Goal: Task Accomplishment & Management: Use online tool/utility

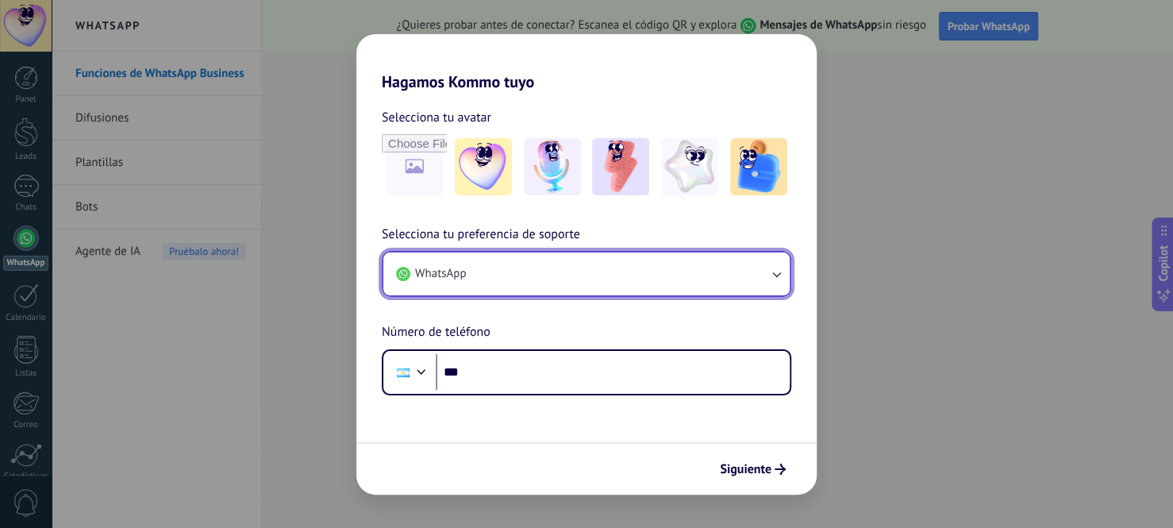
click at [542, 271] on button "WhatsApp" at bounding box center [586, 273] width 406 height 43
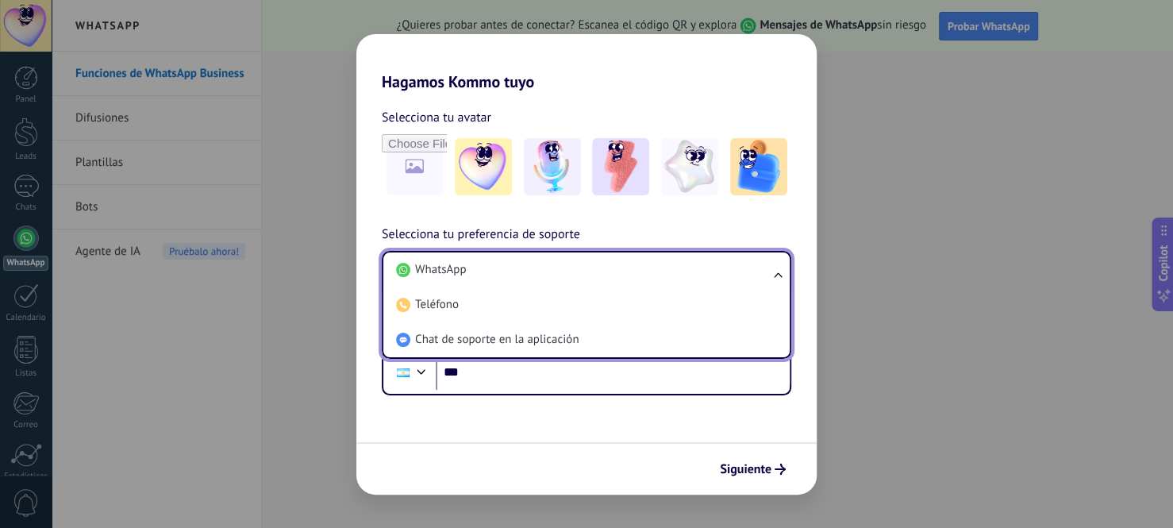
click at [542, 272] on li "WhatsApp" at bounding box center [583, 269] width 387 height 35
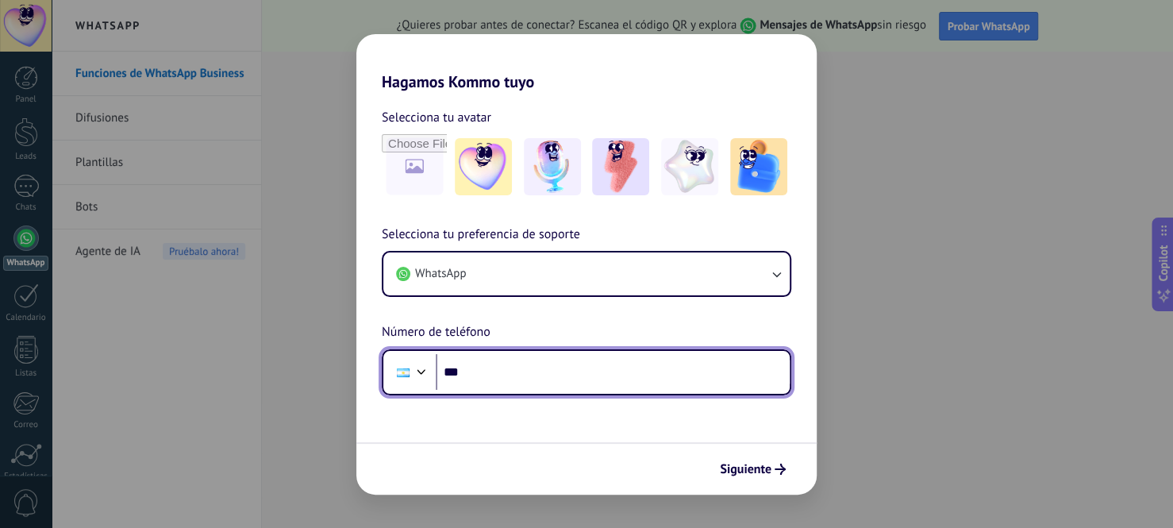
click at [526, 369] on input "***" at bounding box center [613, 372] width 354 height 36
type input "**********"
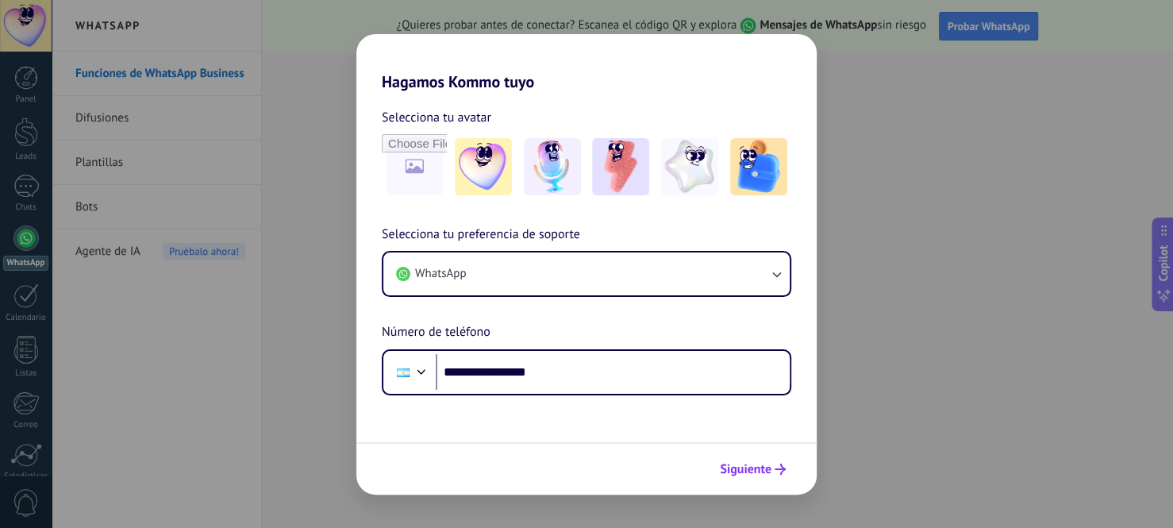
click at [740, 474] on span "Siguiente" at bounding box center [746, 468] width 52 height 11
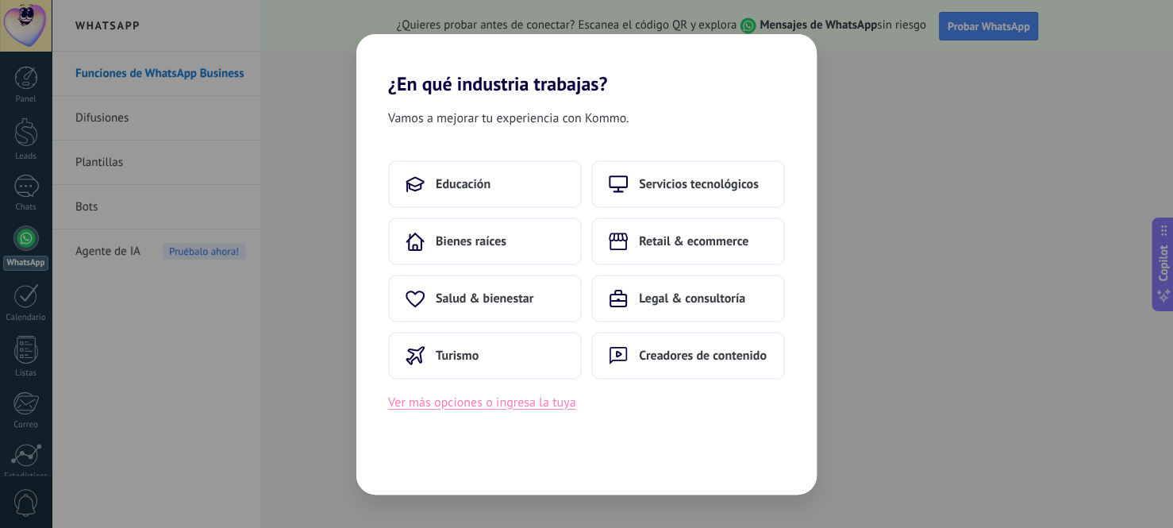
click at [525, 397] on button "Ver más opciones o ingresa la tuya" at bounding box center [481, 402] width 187 height 21
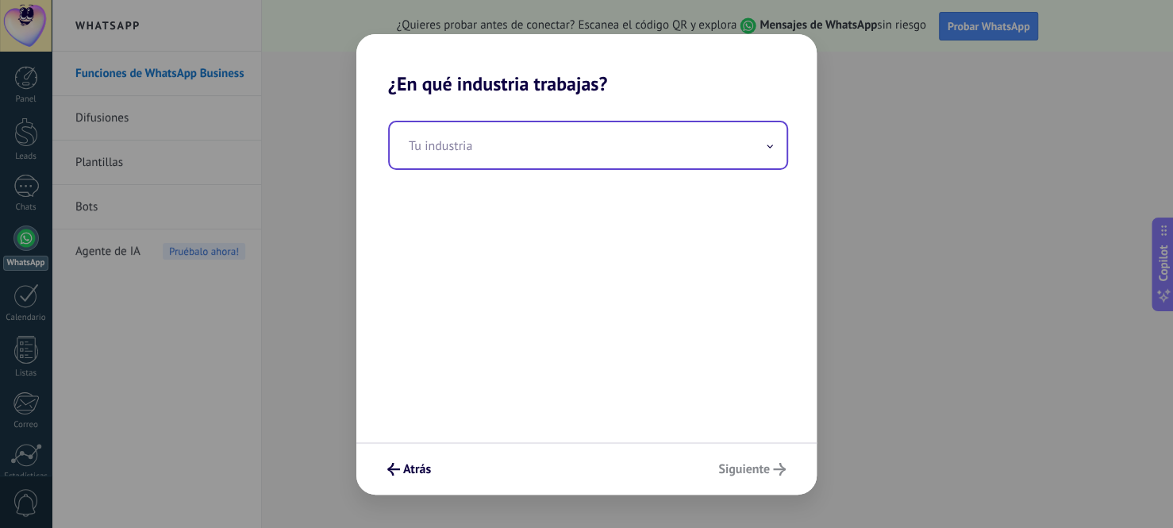
click at [564, 156] on input "text" at bounding box center [588, 145] width 397 height 46
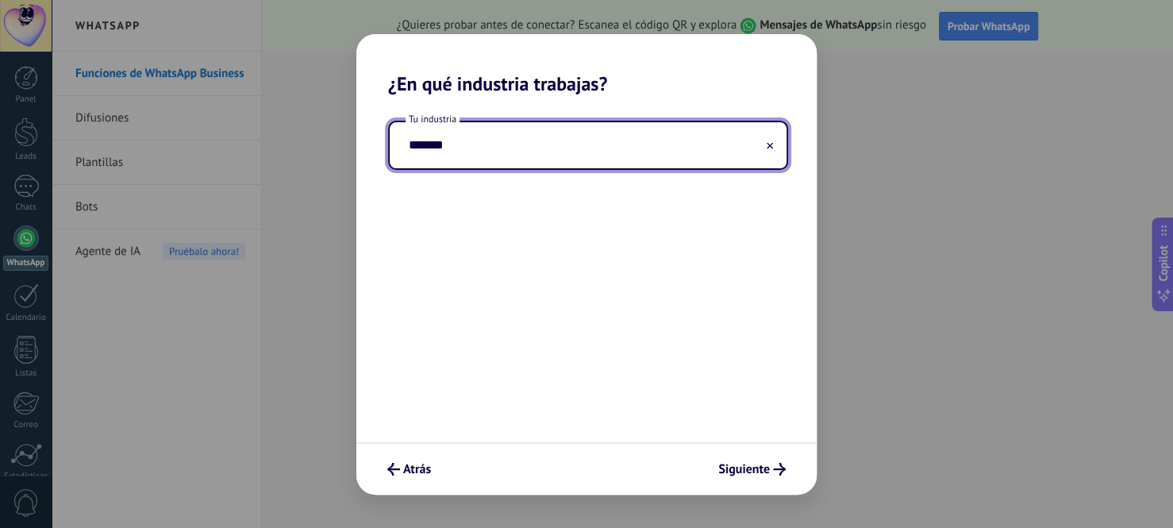
type input "*******"
click at [589, 343] on div "Tu industria *******" at bounding box center [586, 268] width 460 height 347
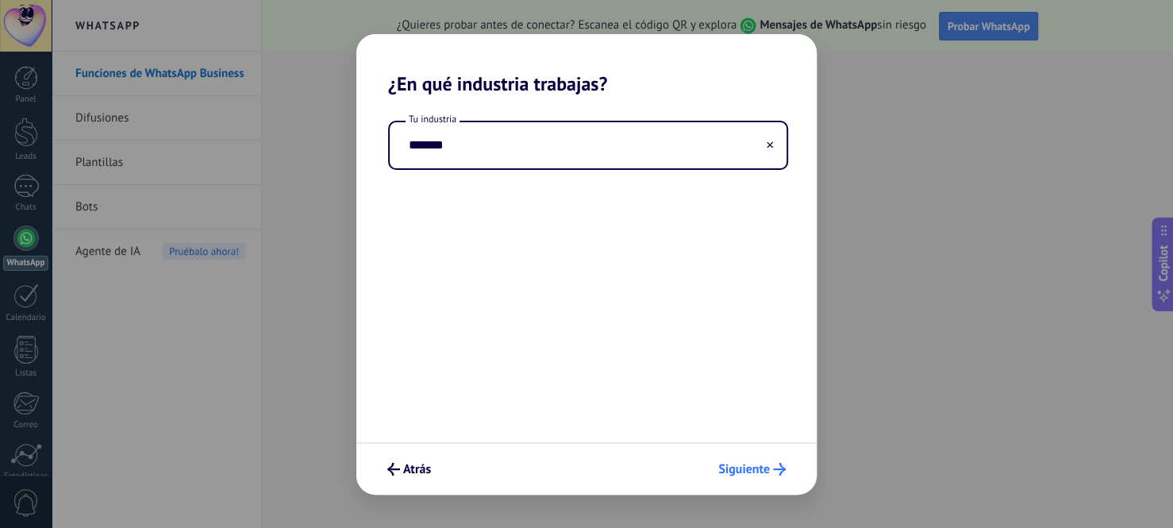
click at [735, 463] on span "Siguiente" at bounding box center [744, 468] width 52 height 11
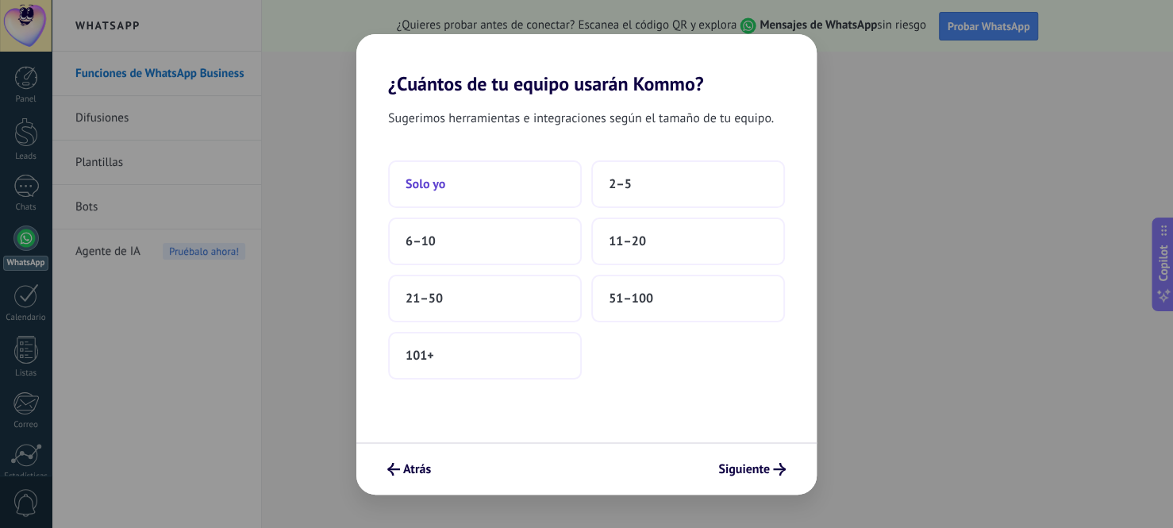
click at [505, 181] on button "Solo yo" at bounding box center [485, 184] width 194 height 48
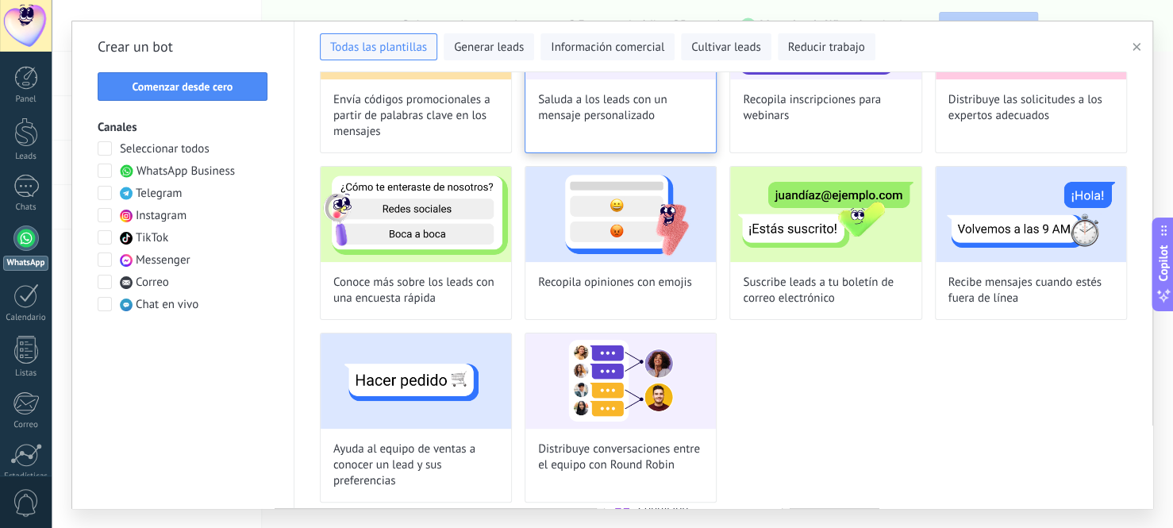
scroll to position [335, 0]
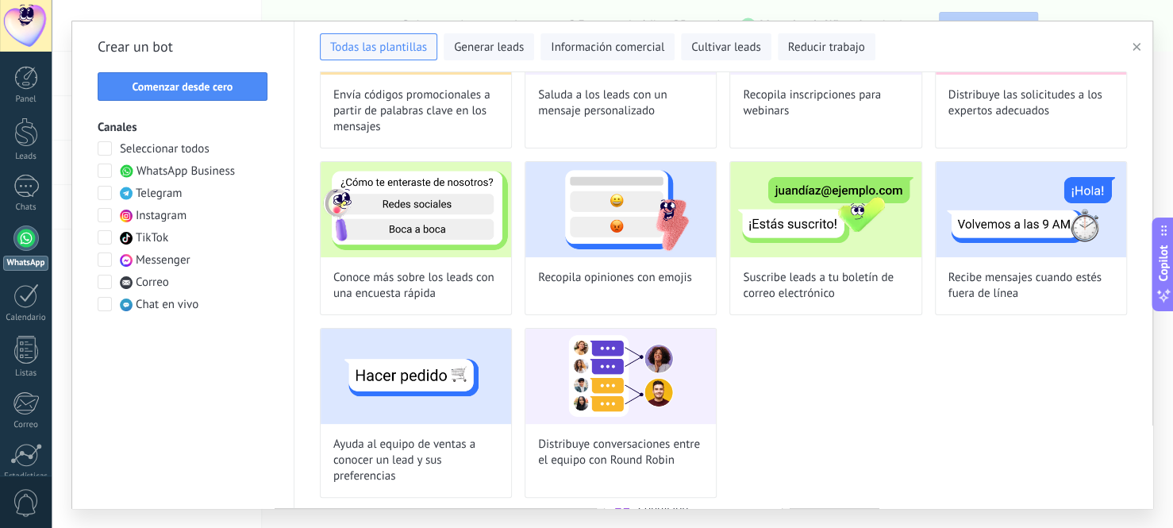
click at [100, 210] on span at bounding box center [105, 215] width 14 height 14
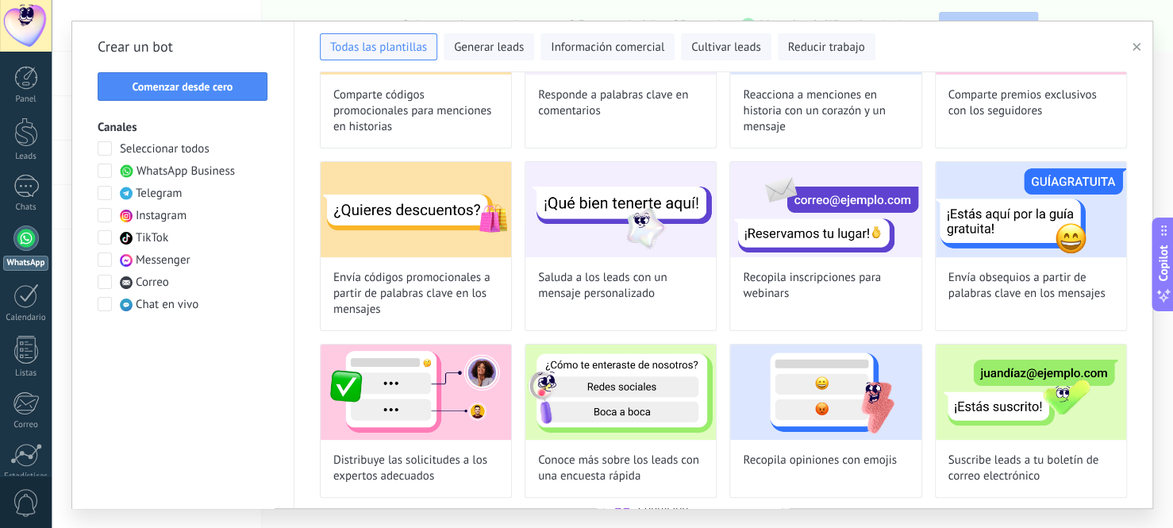
scroll to position [516, 0]
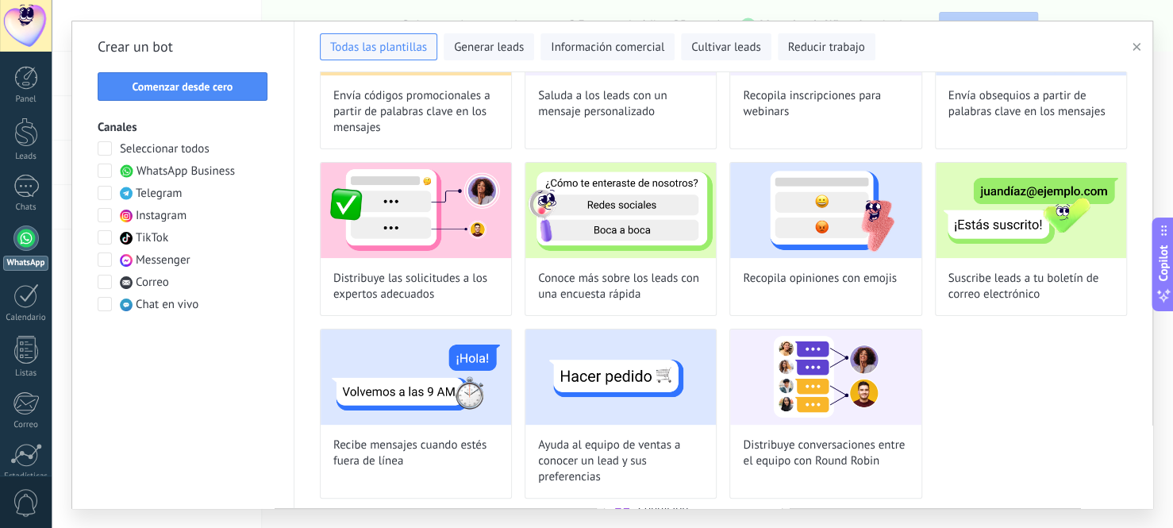
click at [103, 215] on span at bounding box center [105, 215] width 14 height 14
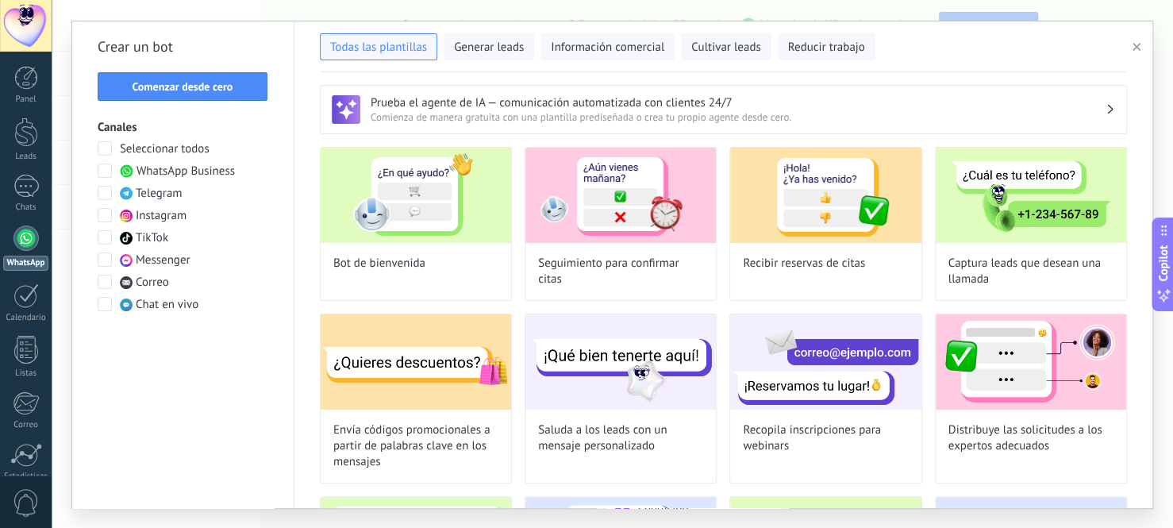
scroll to position [0, 0]
click at [448, 228] on img at bounding box center [416, 195] width 190 height 95
type input "**********"
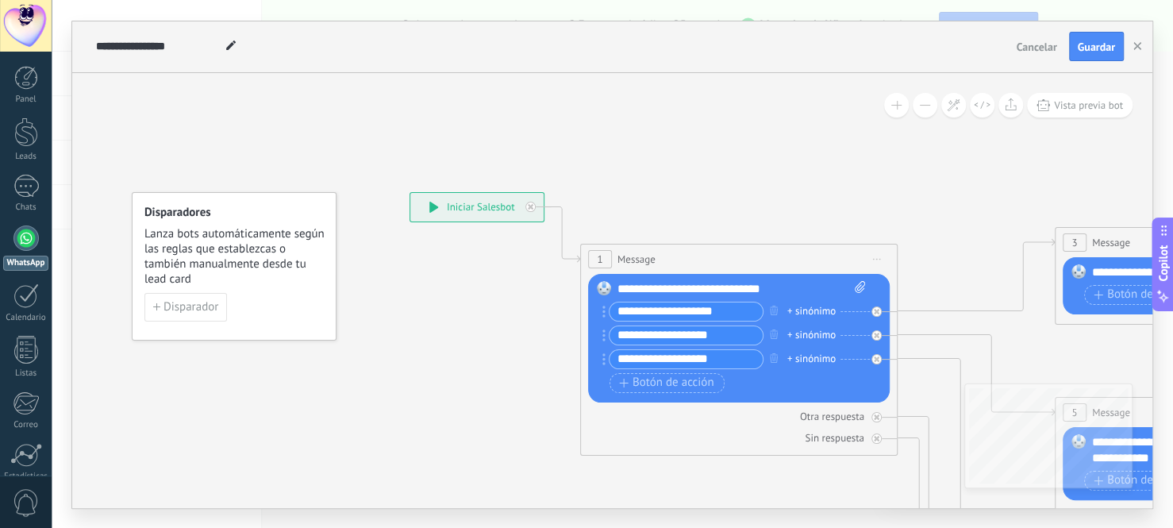
click at [433, 208] on icon at bounding box center [433, 207] width 9 height 11
click at [651, 311] on input "**********" at bounding box center [685, 311] width 153 height 18
click at [679, 311] on input "**********" at bounding box center [685, 311] width 153 height 18
click at [716, 311] on input "**********" at bounding box center [685, 311] width 153 height 18
drag, startPoint x: 733, startPoint y: 311, endPoint x: 632, endPoint y: 309, distance: 101.6
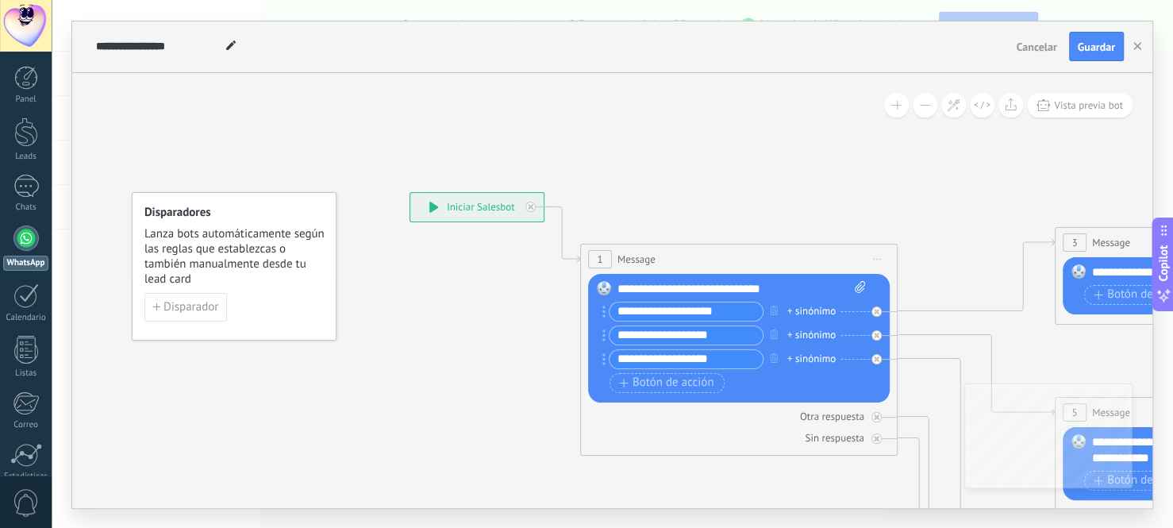
click at [632, 309] on input "**********" at bounding box center [685, 311] width 153 height 18
type input "*"
type input "**********"
click at [435, 207] on icon at bounding box center [433, 207] width 9 height 11
click at [431, 207] on icon at bounding box center [433, 207] width 9 height 11
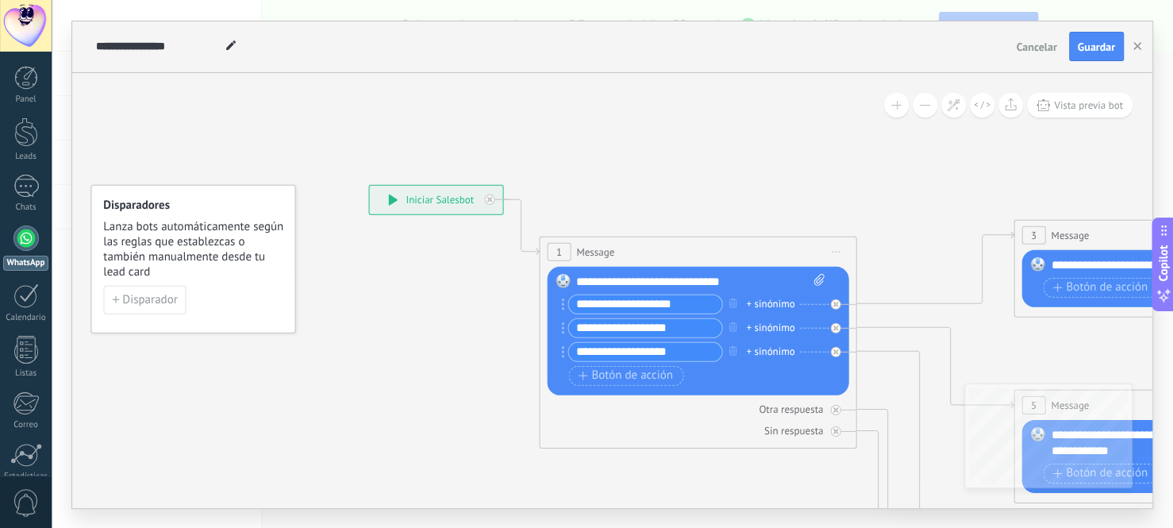
drag, startPoint x: 432, startPoint y: 338, endPoint x: 375, endPoint y: 328, distance: 57.9
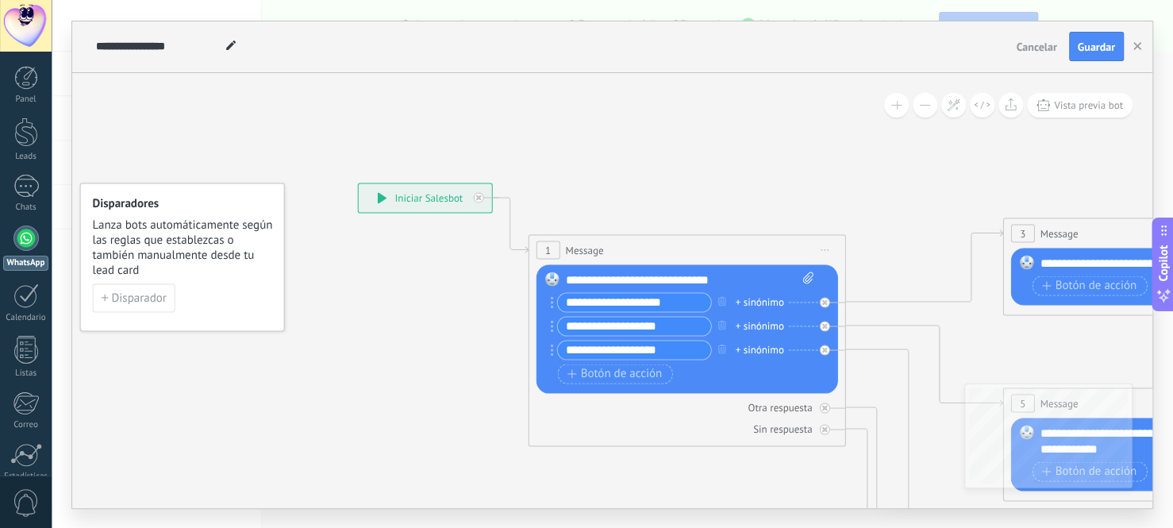
drag, startPoint x: 325, startPoint y: 283, endPoint x: 328, endPoint y: 296, distance: 12.9
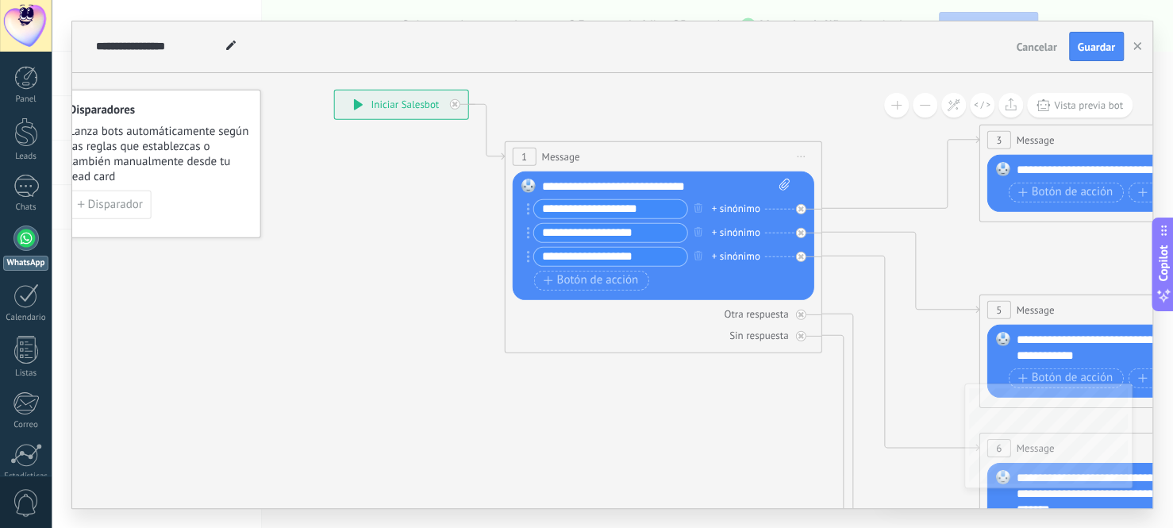
drag, startPoint x: 425, startPoint y: 395, endPoint x: 401, endPoint y: 309, distance: 88.9
click at [401, 309] on icon at bounding box center [1173, 484] width 2473 height 1585
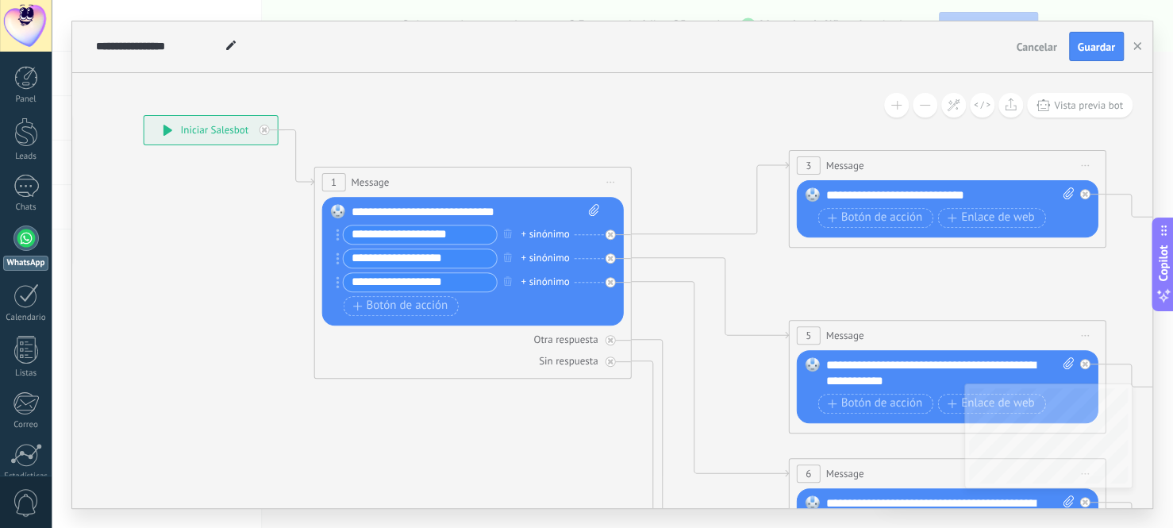
drag, startPoint x: 413, startPoint y: 313, endPoint x: 223, endPoint y: 338, distance: 192.1
click at [223, 338] on icon at bounding box center [982, 510] width 2473 height 1585
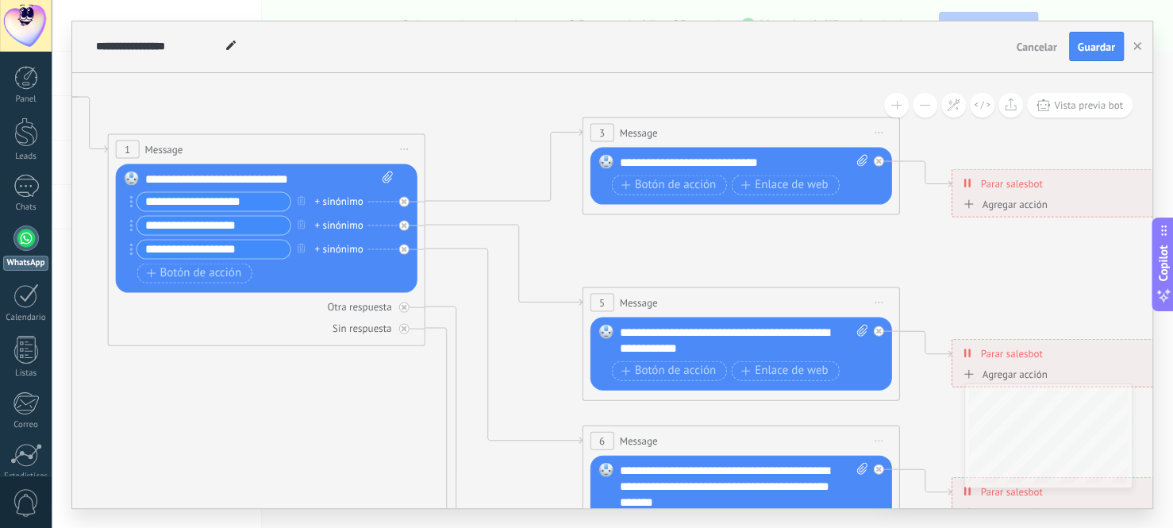
drag, startPoint x: 542, startPoint y: 435, endPoint x: 336, endPoint y: 401, distance: 208.9
click at [336, 401] on icon at bounding box center [776, 477] width 2473 height 1585
click at [671, 184] on span "Botón de acción" at bounding box center [667, 185] width 95 height 13
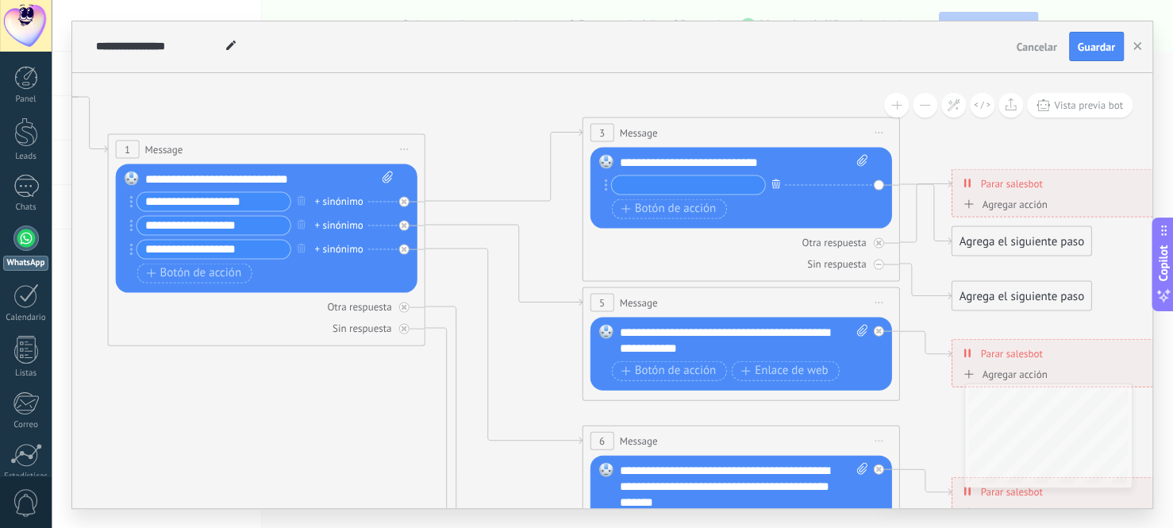
click at [773, 183] on icon "button" at bounding box center [775, 184] width 8 height 10
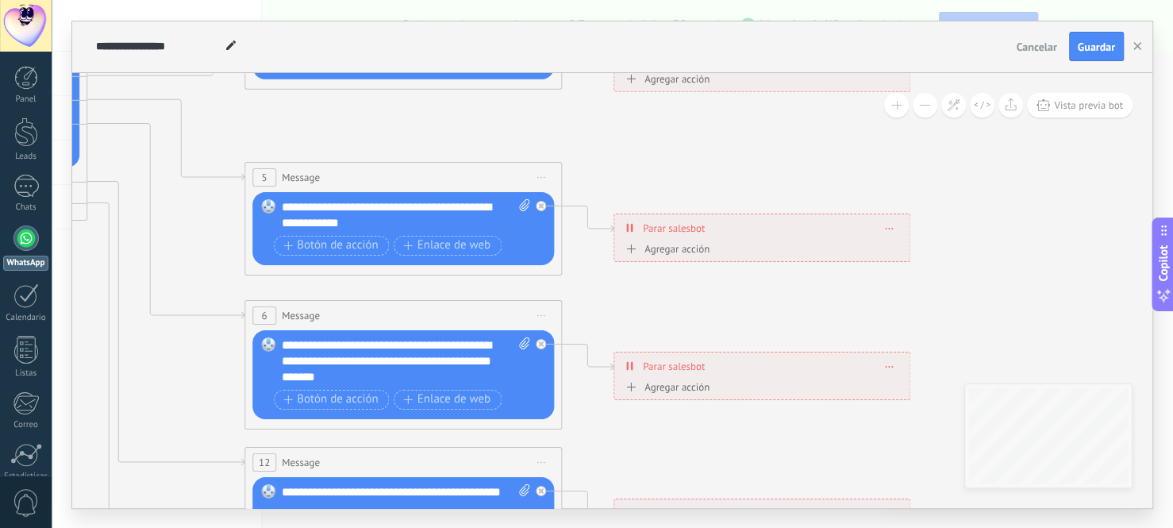
drag, startPoint x: 967, startPoint y: 261, endPoint x: 629, endPoint y: 136, distance: 360.2
click at [629, 136] on icon at bounding box center [439, 352] width 2473 height 1584
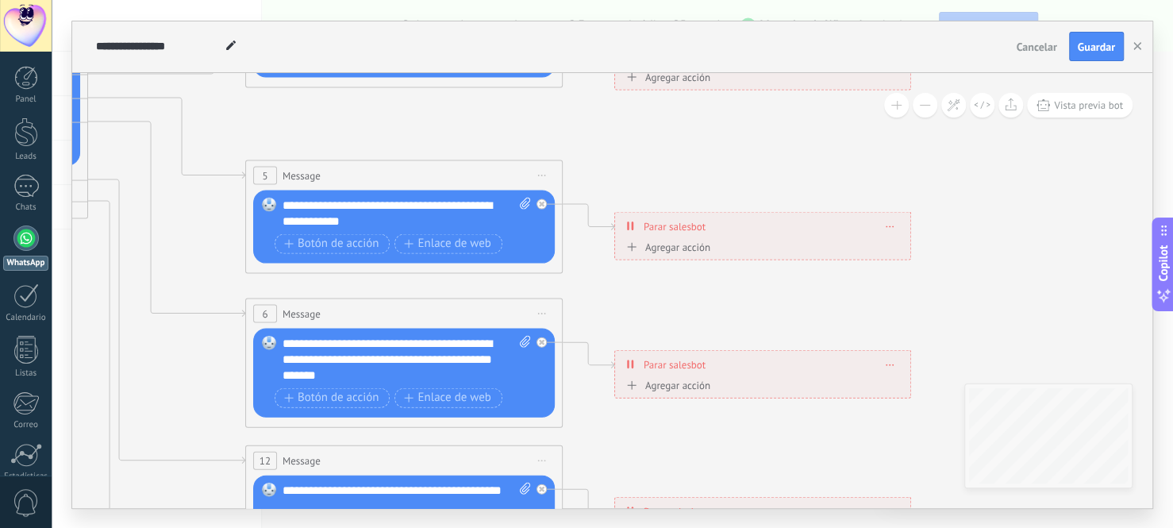
drag, startPoint x: 629, startPoint y: 136, endPoint x: 637, endPoint y: 119, distance: 19.2
click at [637, 119] on icon at bounding box center [439, 350] width 2473 height 1584
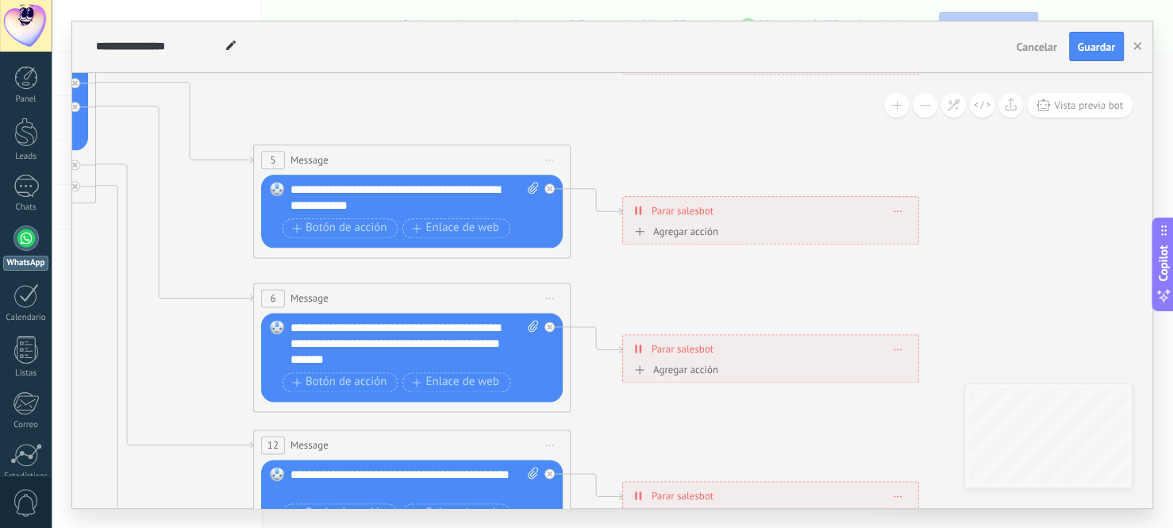
drag, startPoint x: 663, startPoint y: 419, endPoint x: 755, endPoint y: 295, distance: 154.2
click at [754, 305] on icon at bounding box center [447, 335] width 2473 height 1584
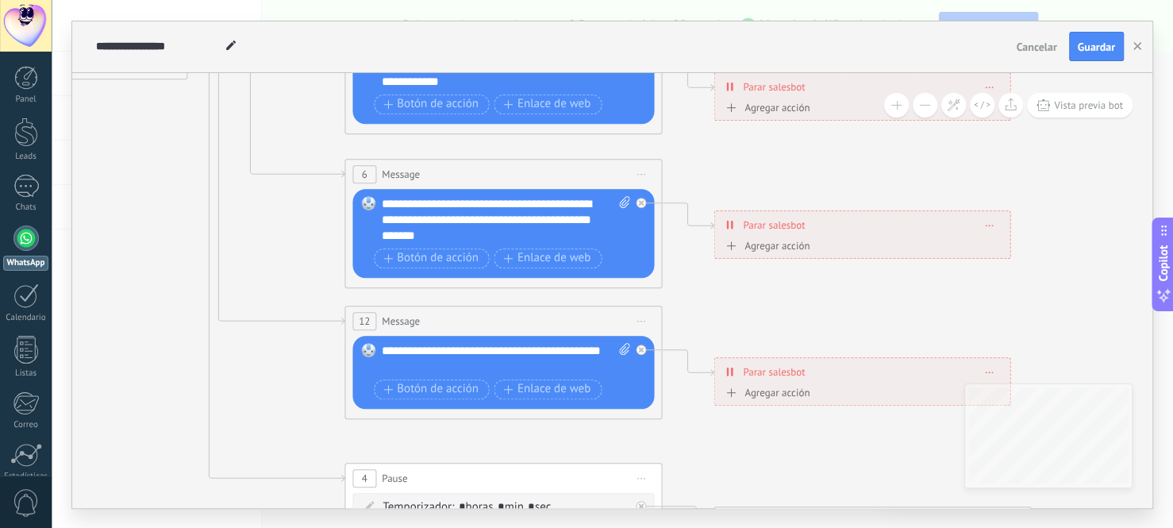
click at [756, 290] on icon at bounding box center [539, 211] width 2473 height 1584
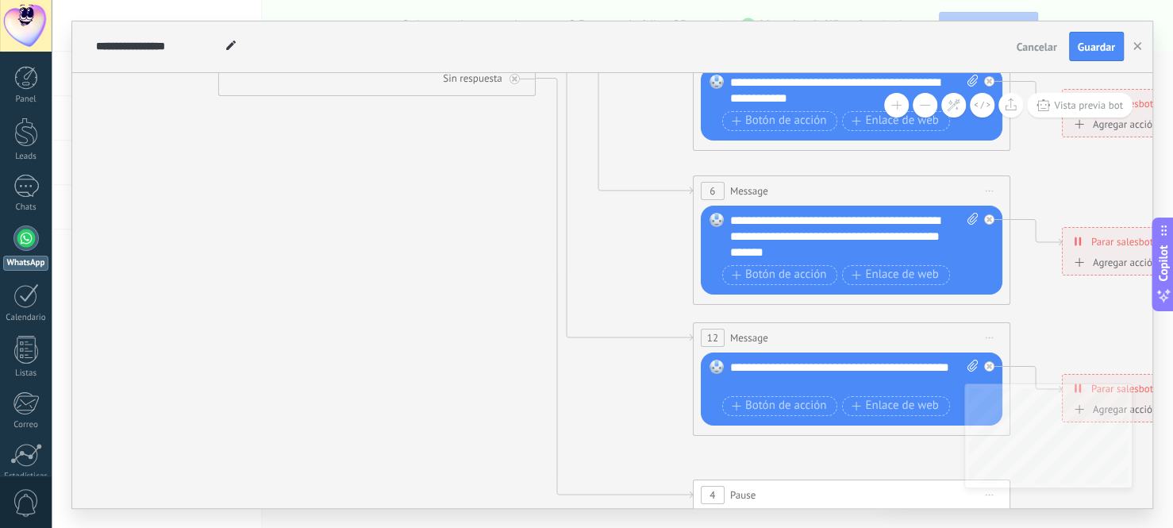
drag, startPoint x: 320, startPoint y: 395, endPoint x: 665, endPoint y: 413, distance: 345.6
click at [665, 413] on icon at bounding box center [887, 228] width 2473 height 1584
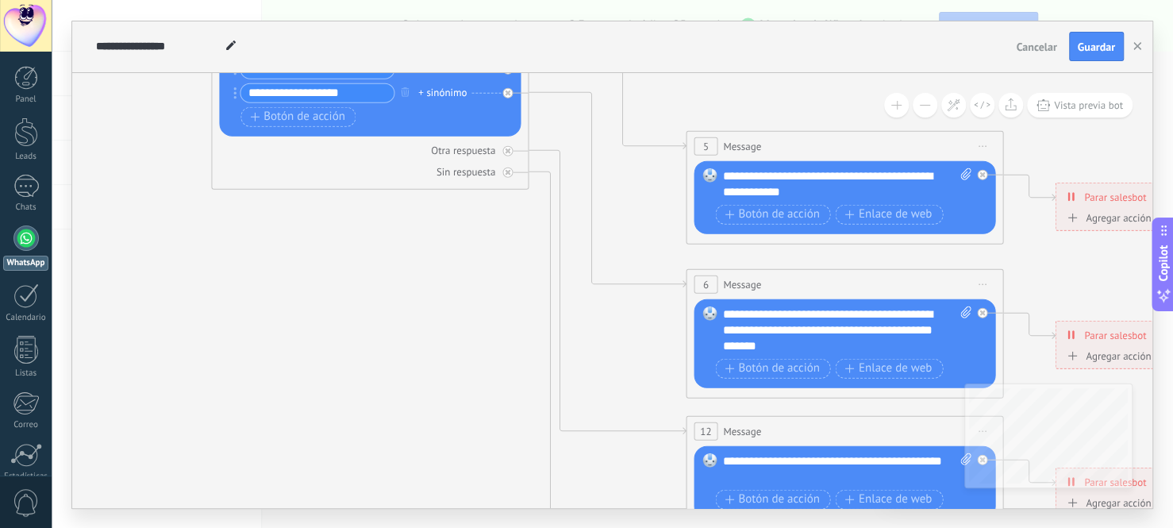
drag, startPoint x: 510, startPoint y: 298, endPoint x: 502, endPoint y: 401, distance: 103.4
click at [502, 401] on icon at bounding box center [880, 321] width 2473 height 1584
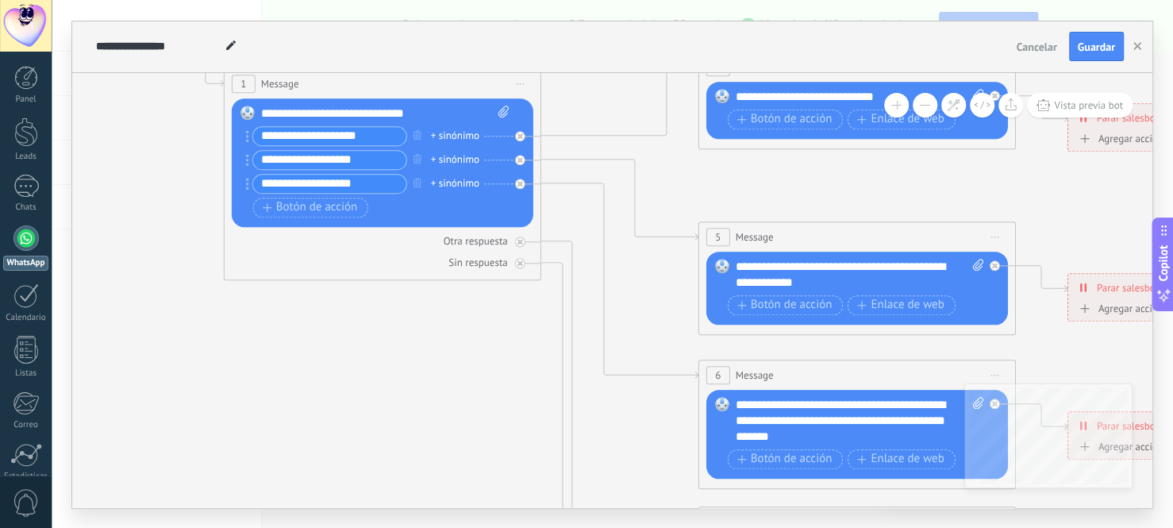
drag, startPoint x: 499, startPoint y: 310, endPoint x: 512, endPoint y: 391, distance: 81.9
click at [512, 391] on icon at bounding box center [892, 412] width 2473 height 1584
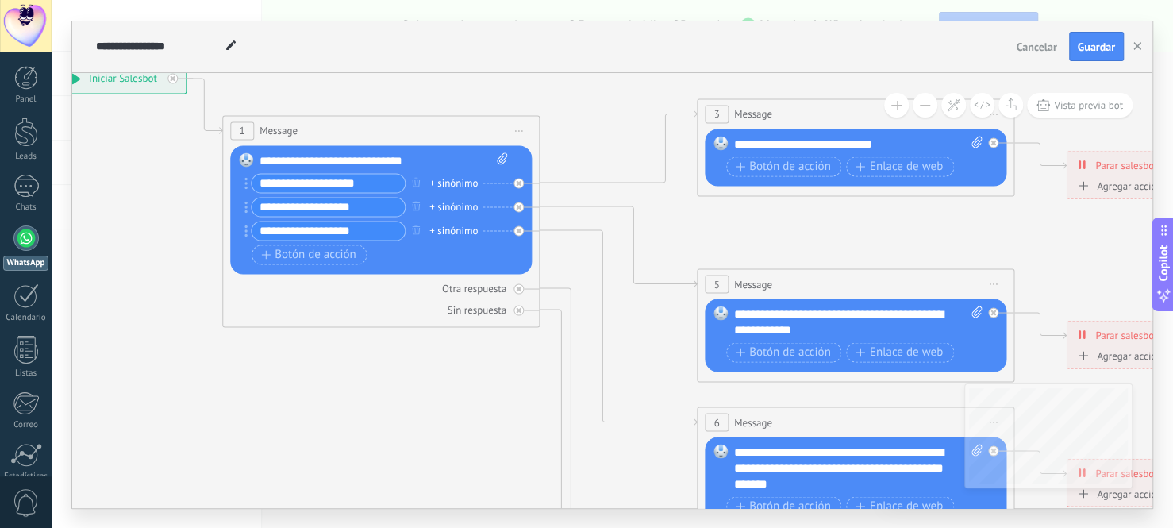
drag, startPoint x: 432, startPoint y: 343, endPoint x: 431, endPoint y: 393, distance: 50.0
click at [431, 393] on icon at bounding box center [891, 459] width 2473 height 1584
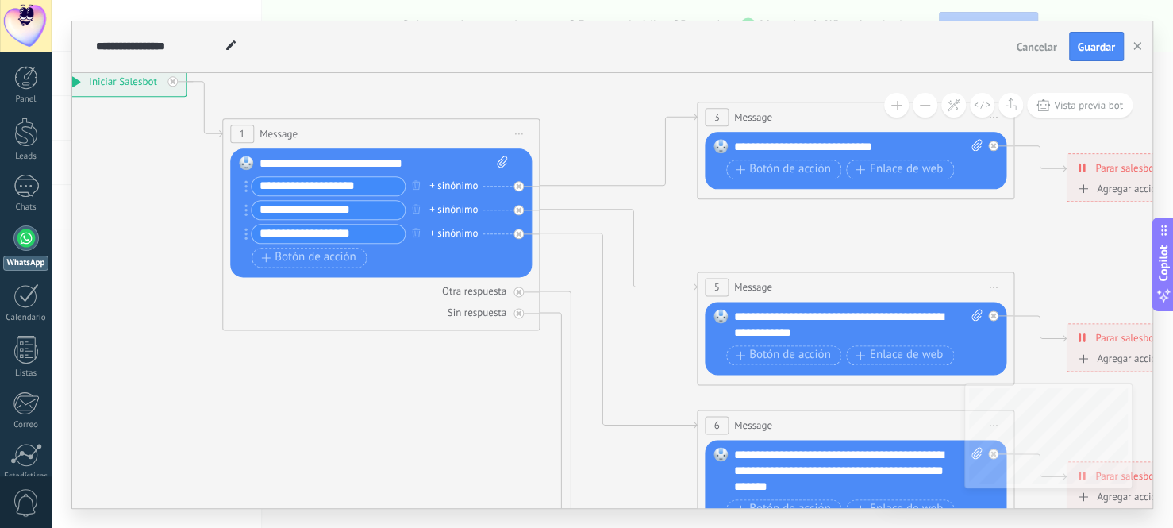
click at [431, 393] on icon at bounding box center [891, 462] width 2473 height 1584
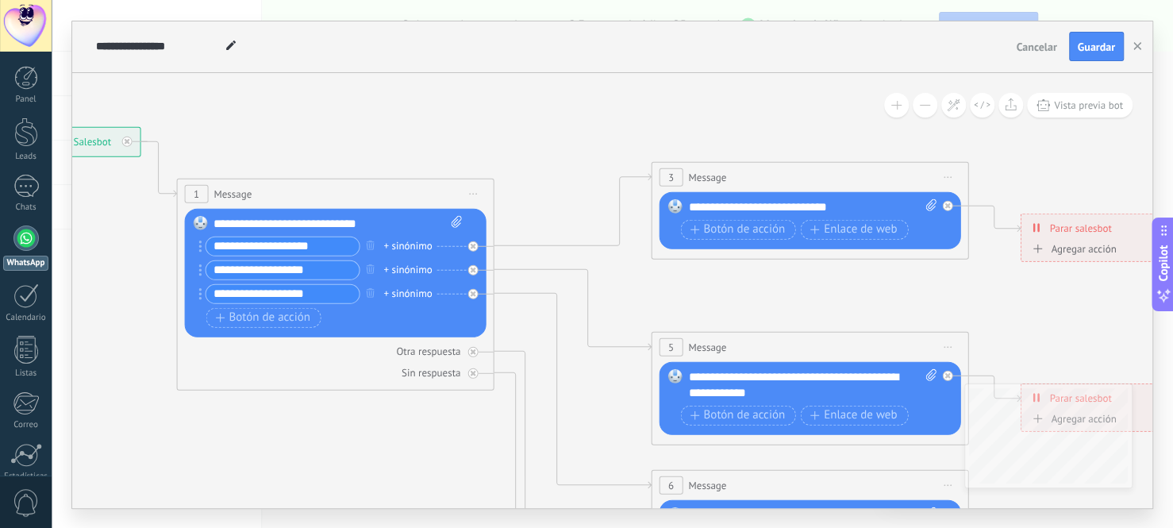
drag, startPoint x: 632, startPoint y: 123, endPoint x: 577, endPoint y: 205, distance: 99.0
click at [585, 188] on icon at bounding box center [845, 521] width 2473 height 1584
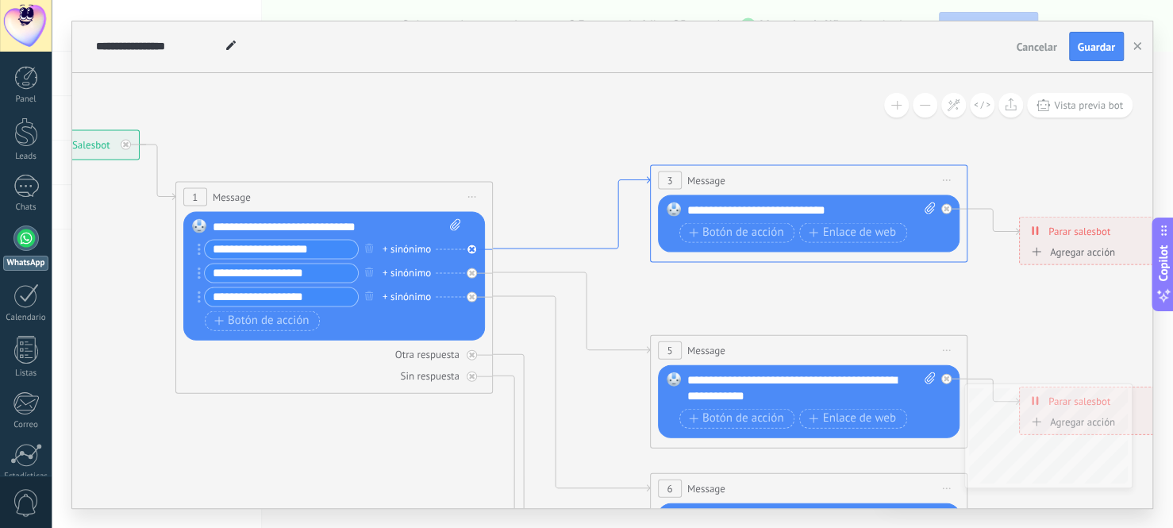
click at [574, 247] on icon at bounding box center [571, 212] width 157 height 72
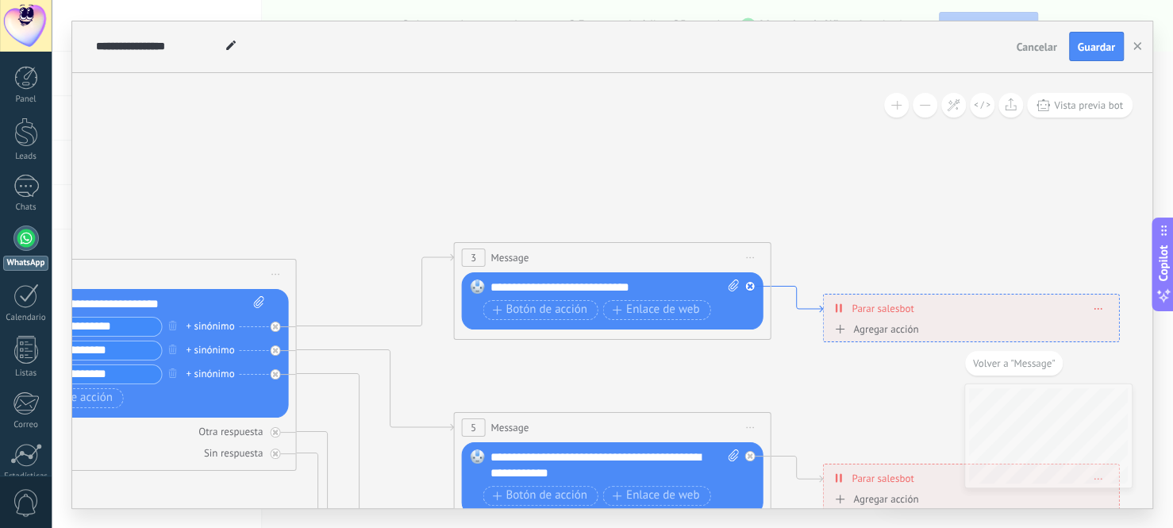
click at [811, 307] on icon at bounding box center [796, 299] width 52 height 26
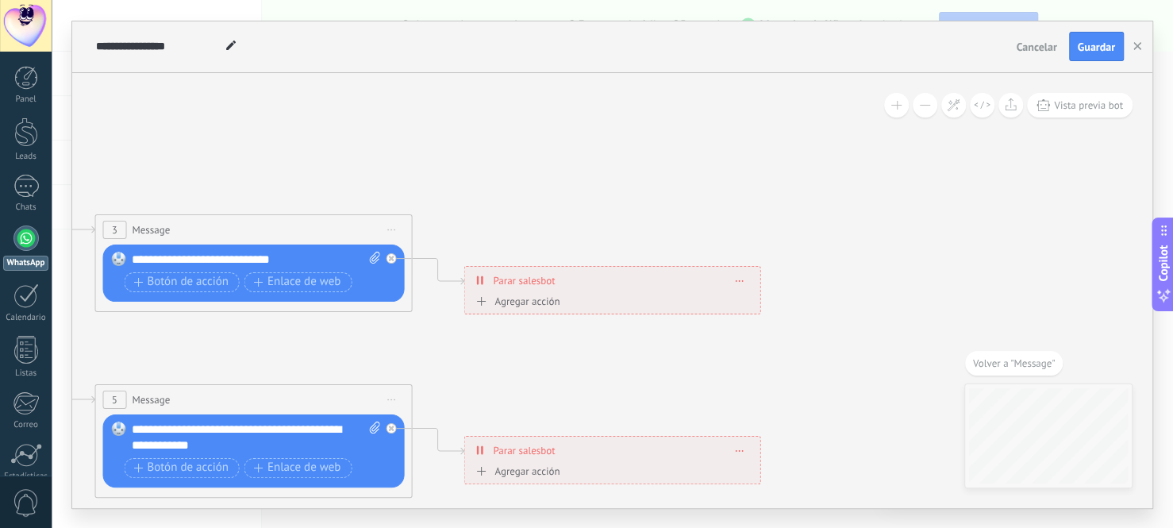
click at [1004, 359] on span "Volver a "Message"" at bounding box center [1014, 362] width 82 height 13
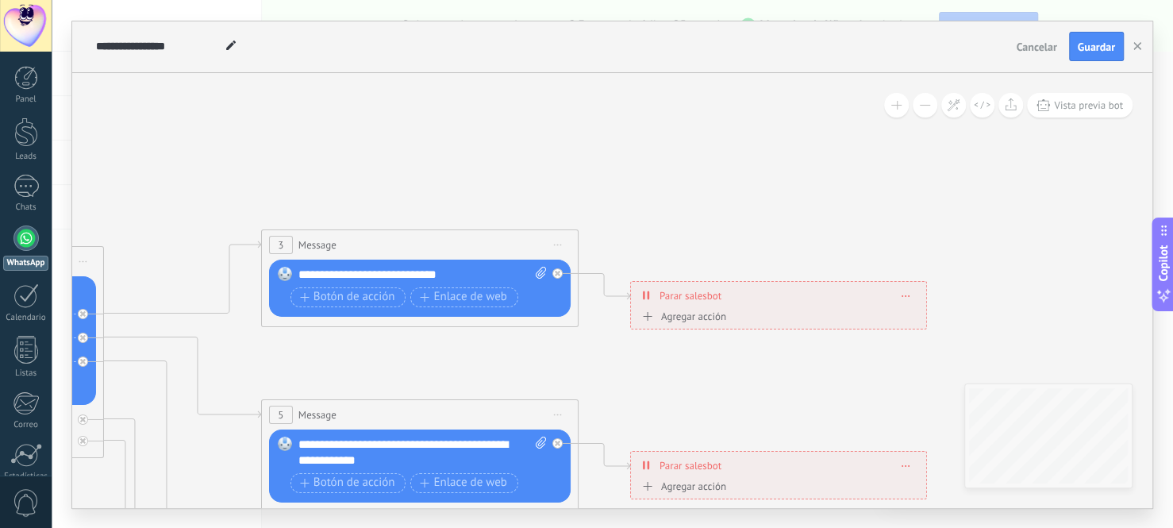
drag, startPoint x: 961, startPoint y: 372, endPoint x: 662, endPoint y: 354, distance: 299.7
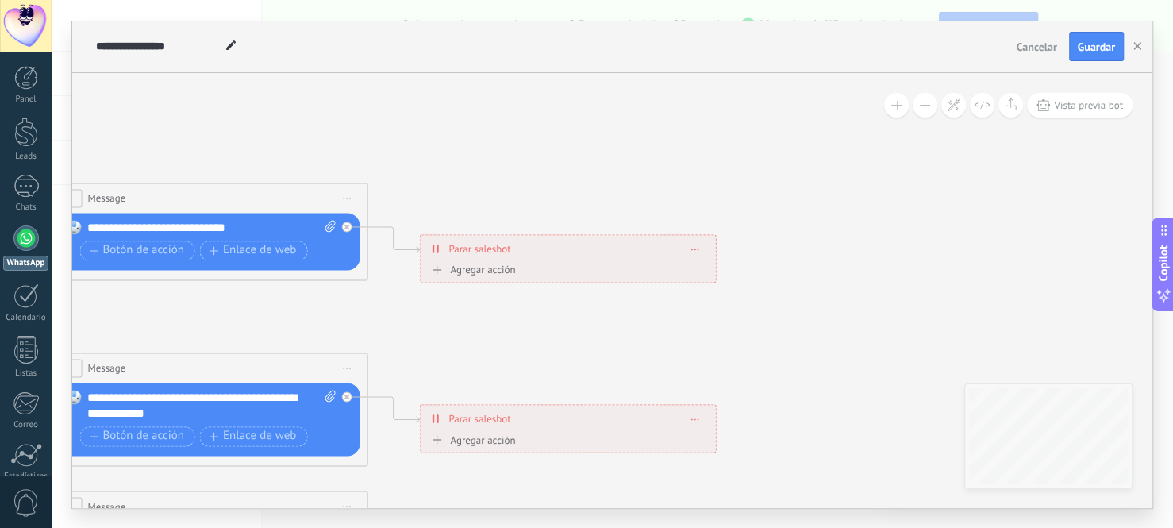
drag, startPoint x: 715, startPoint y: 366, endPoint x: 611, endPoint y: 324, distance: 111.8
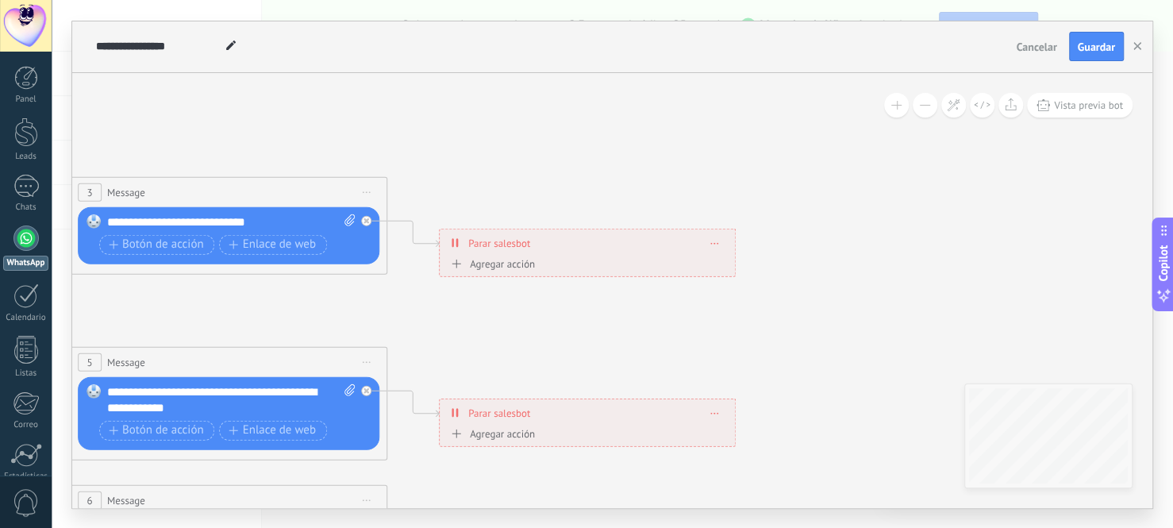
drag, startPoint x: 648, startPoint y: 327, endPoint x: 669, endPoint y: 313, distance: 25.1
click at [670, 316] on icon at bounding box center [264, 537] width 2473 height 1584
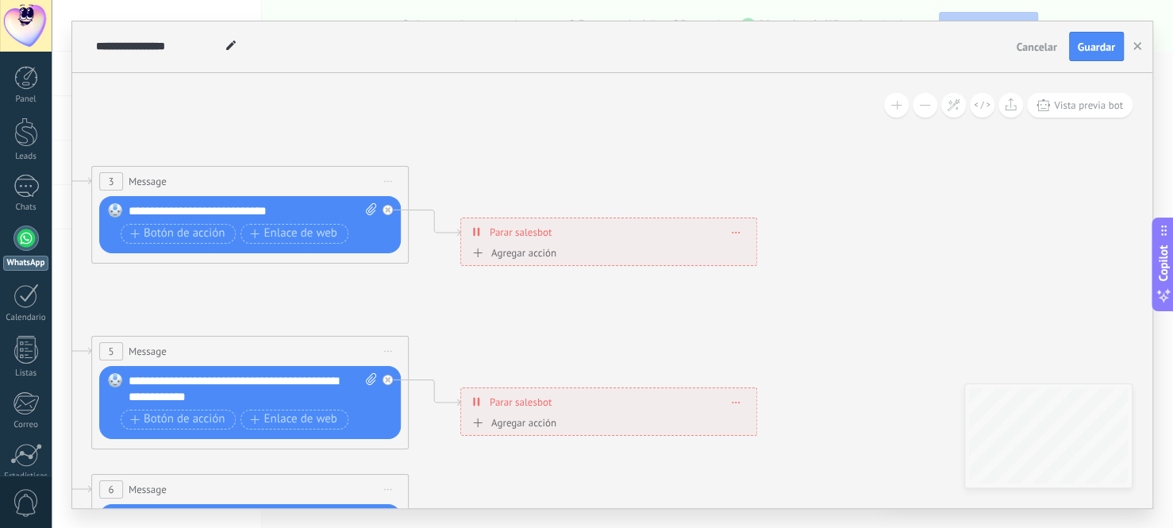
click at [644, 255] on div "Agregar acción Conversación marcada como cerrada Iniciar Salesbot Conversación …" at bounding box center [608, 255] width 281 height 20
click at [637, 224] on div "**********" at bounding box center [608, 231] width 295 height 28
click at [740, 232] on div "**********" at bounding box center [608, 231] width 295 height 28
click at [735, 229] on span at bounding box center [735, 231] width 7 height 9
click at [871, 313] on icon at bounding box center [286, 525] width 2473 height 1584
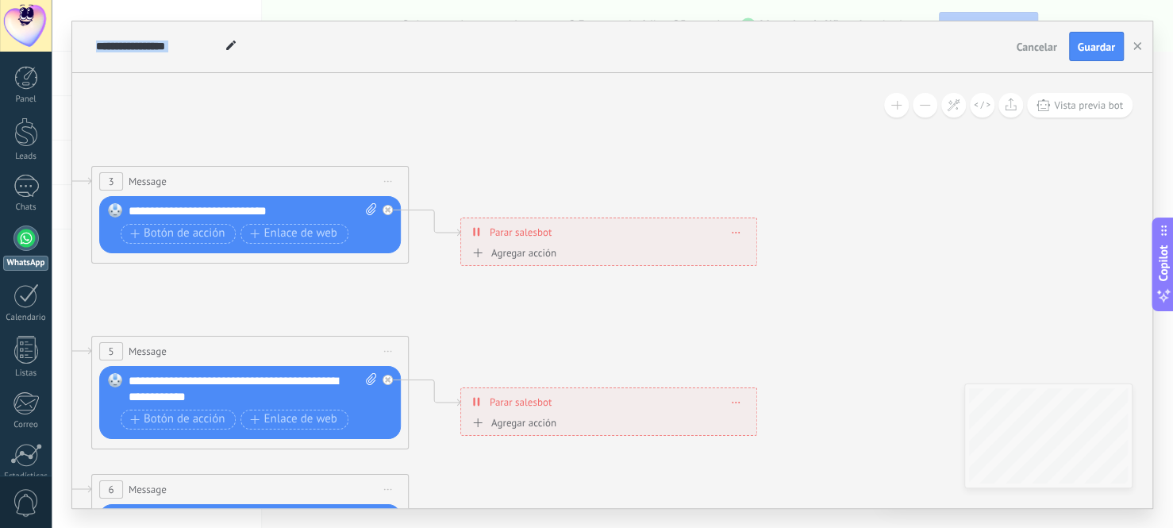
click at [871, 313] on icon at bounding box center [286, 525] width 2473 height 1584
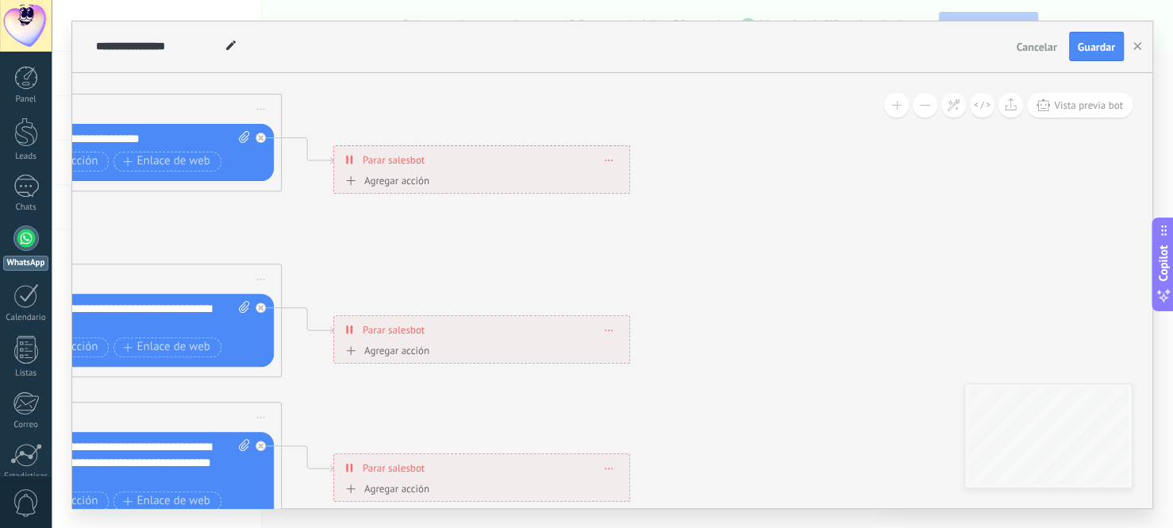
drag, startPoint x: 881, startPoint y: 305, endPoint x: 837, endPoint y: 321, distance: 46.4
click at [801, 300] on icon at bounding box center [159, 454] width 2473 height 1584
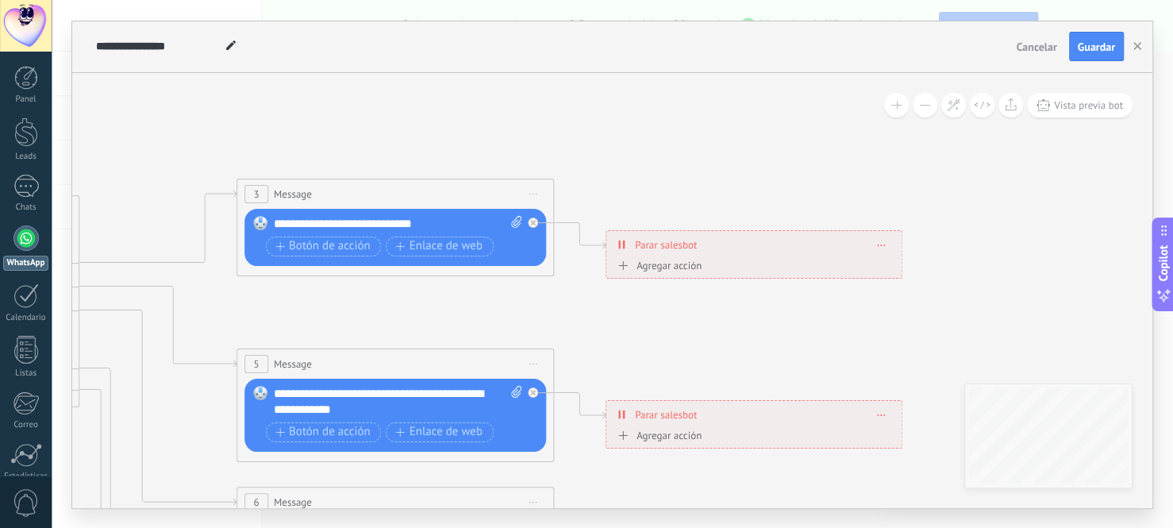
drag, startPoint x: 837, startPoint y: 321, endPoint x: 1030, endPoint y: 320, distance: 192.8
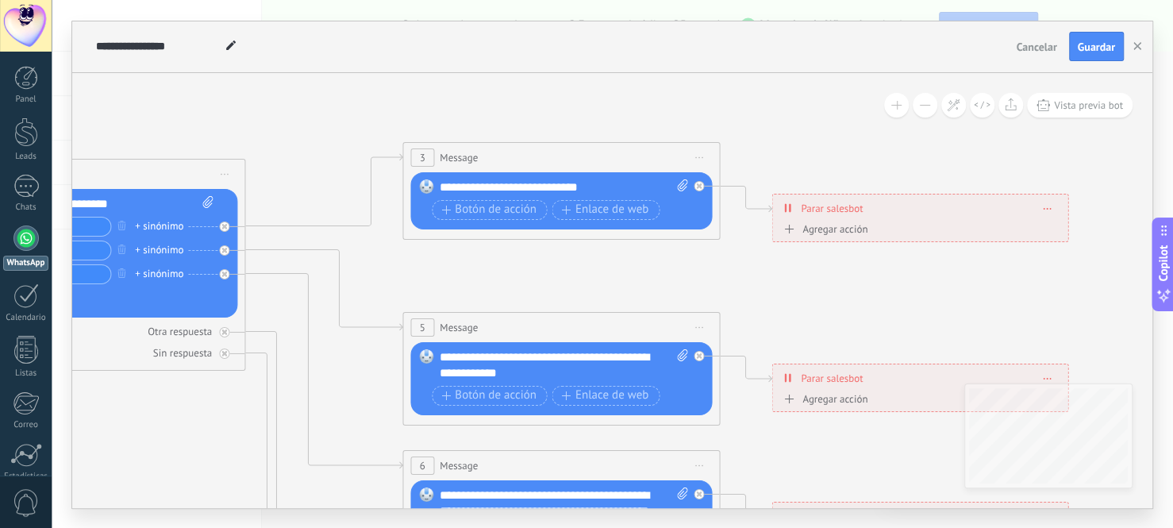
drag, startPoint x: 739, startPoint y: 370, endPoint x: 901, endPoint y: 335, distance: 166.5
click at [901, 335] on icon at bounding box center [597, 502] width 2473 height 1584
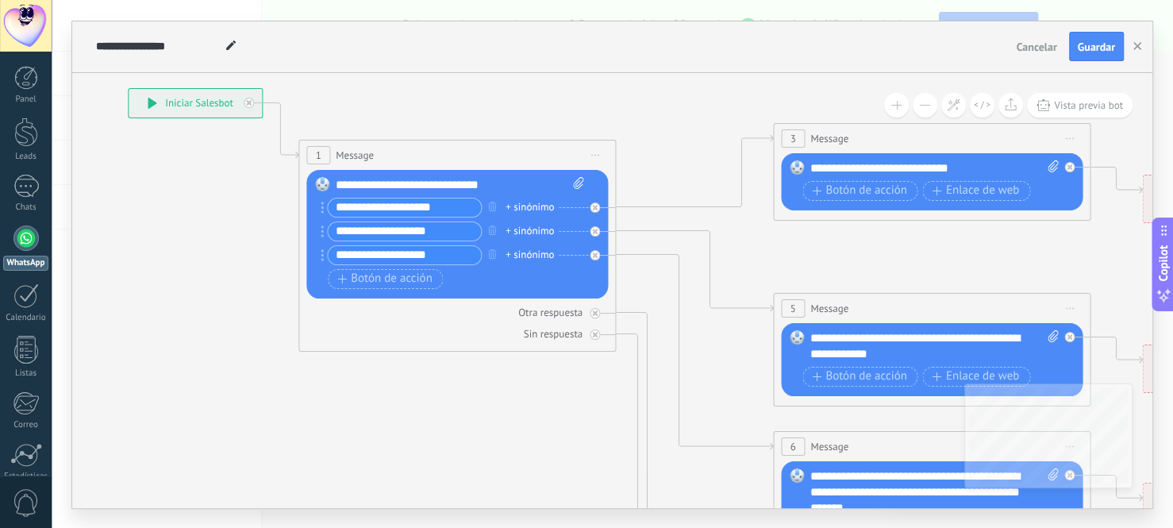
drag, startPoint x: 463, startPoint y: 281, endPoint x: 830, endPoint y: 263, distance: 367.7
click at [830, 263] on icon at bounding box center [967, 483] width 2473 height 1584
drag, startPoint x: 493, startPoint y: 363, endPoint x: 463, endPoint y: 430, distance: 72.8
click at [470, 423] on icon at bounding box center [967, 483] width 2473 height 1584
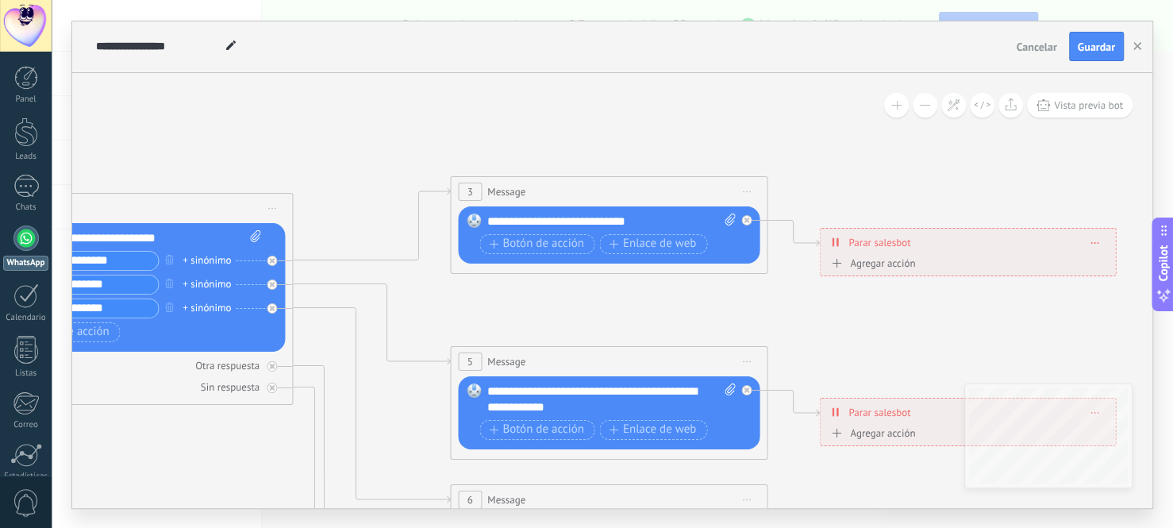
drag, startPoint x: 920, startPoint y: 337, endPoint x: 625, endPoint y: 324, distance: 295.4
click at [625, 324] on icon at bounding box center [644, 537] width 2473 height 1584
click at [547, 241] on span "Botón de acción" at bounding box center [536, 243] width 95 height 13
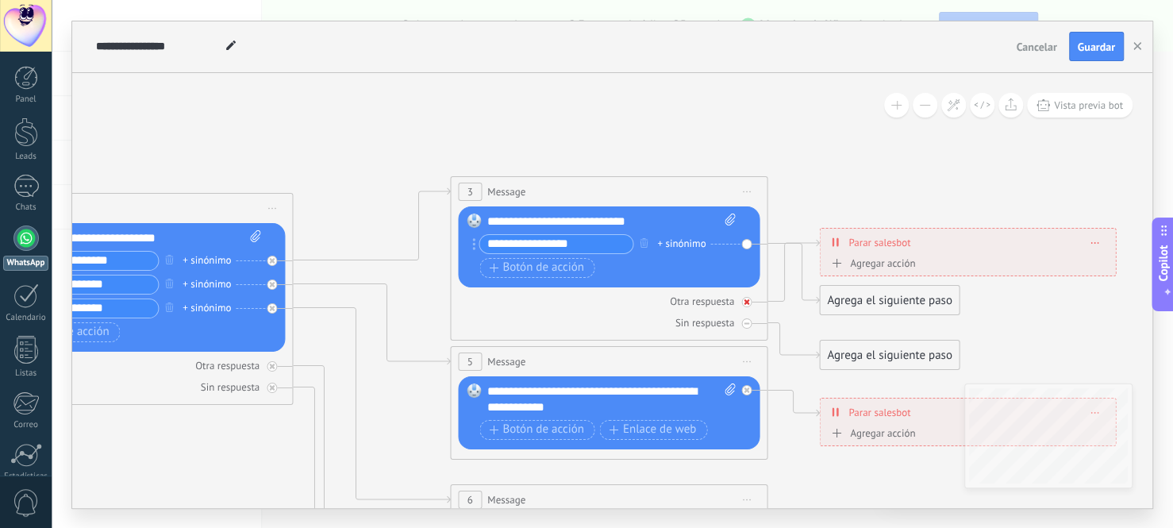
type input "**********"
click at [628, 301] on div "Otra respuesta" at bounding box center [608, 301] width 301 height 15
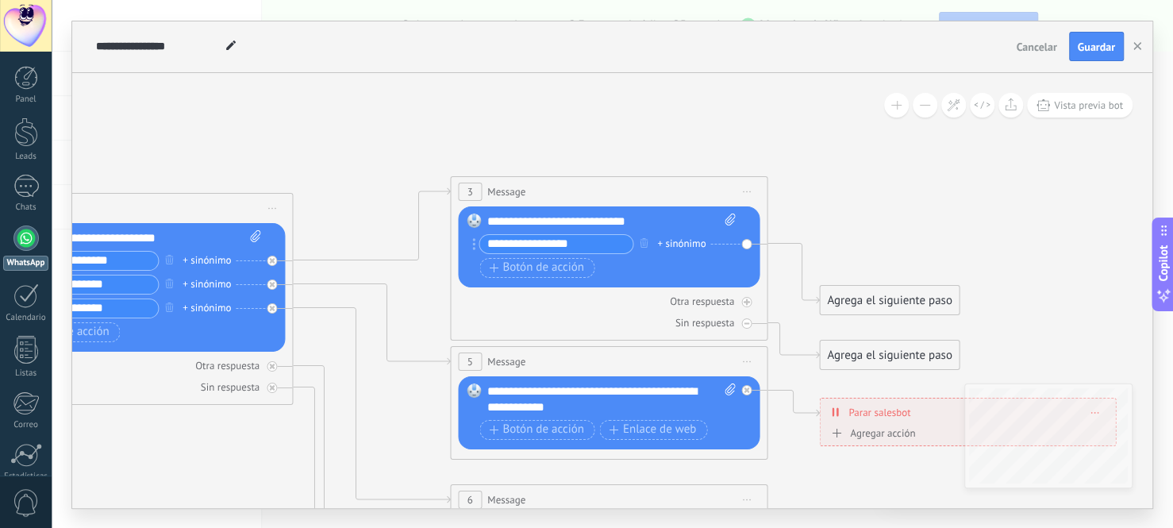
click at [901, 301] on div "Agrega el siguiente paso" at bounding box center [889, 300] width 139 height 26
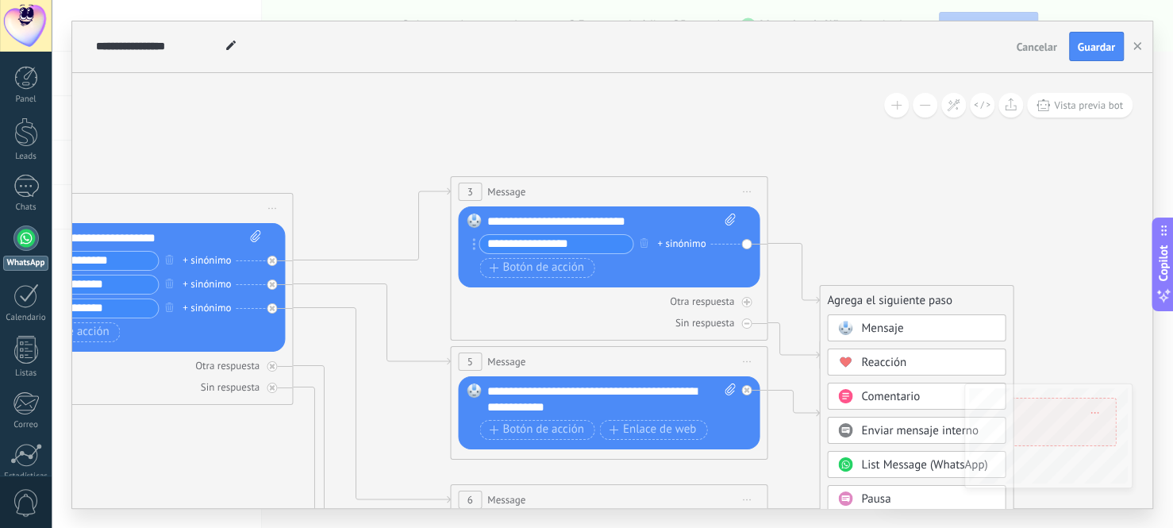
click at [909, 360] on div "Reacción" at bounding box center [927, 363] width 133 height 16
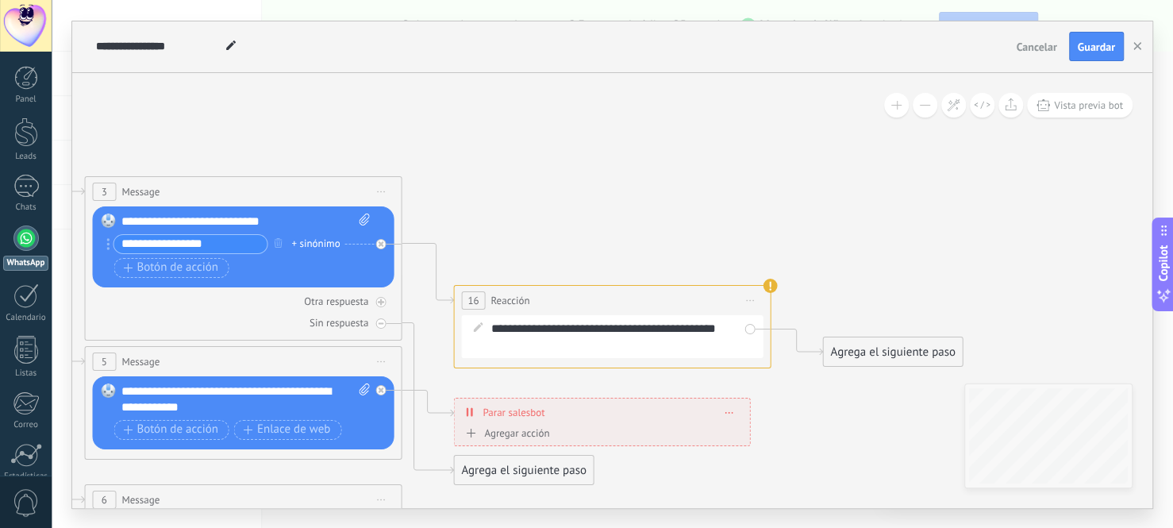
click at [908, 344] on div "Agrega el siguiente paso" at bounding box center [892, 352] width 139 height 26
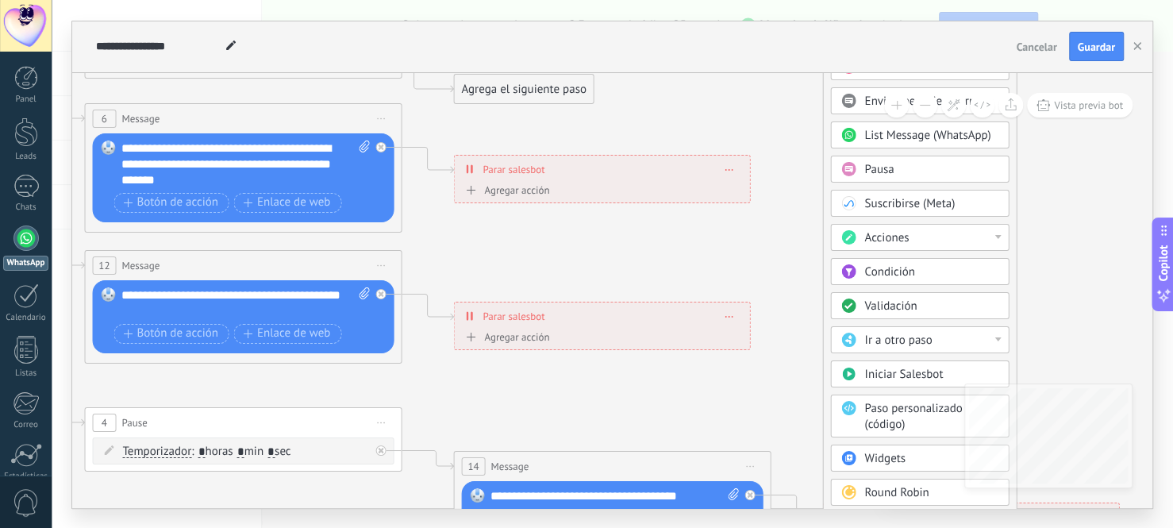
click at [924, 369] on span "Iniciar Salesbot" at bounding box center [903, 374] width 79 height 15
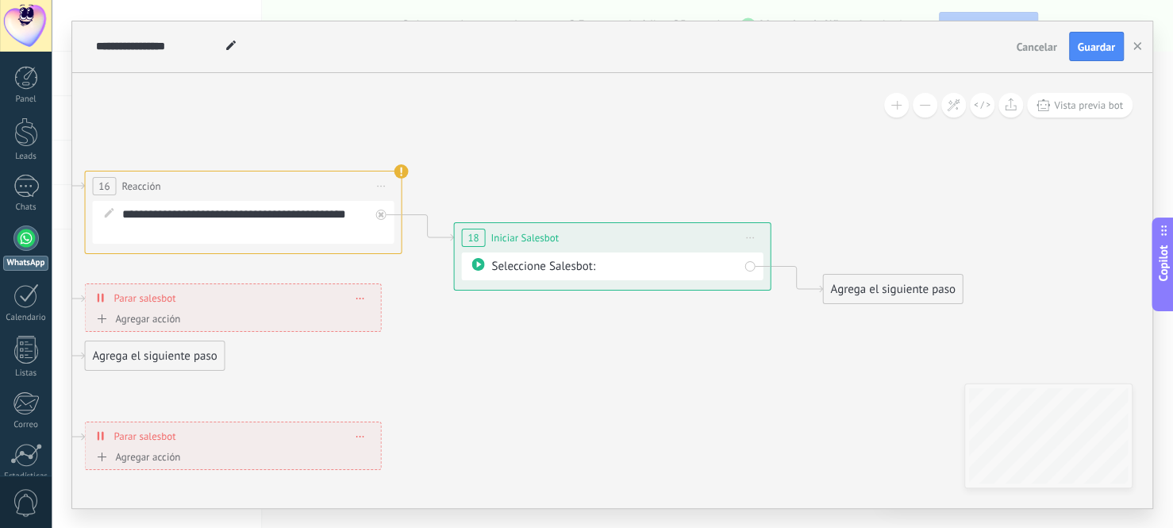
click at [569, 266] on div "Seleccione Salesbot:" at bounding box center [614, 266] width 247 height 17
click at [911, 282] on div "Agrega el siguiente paso" at bounding box center [892, 289] width 139 height 26
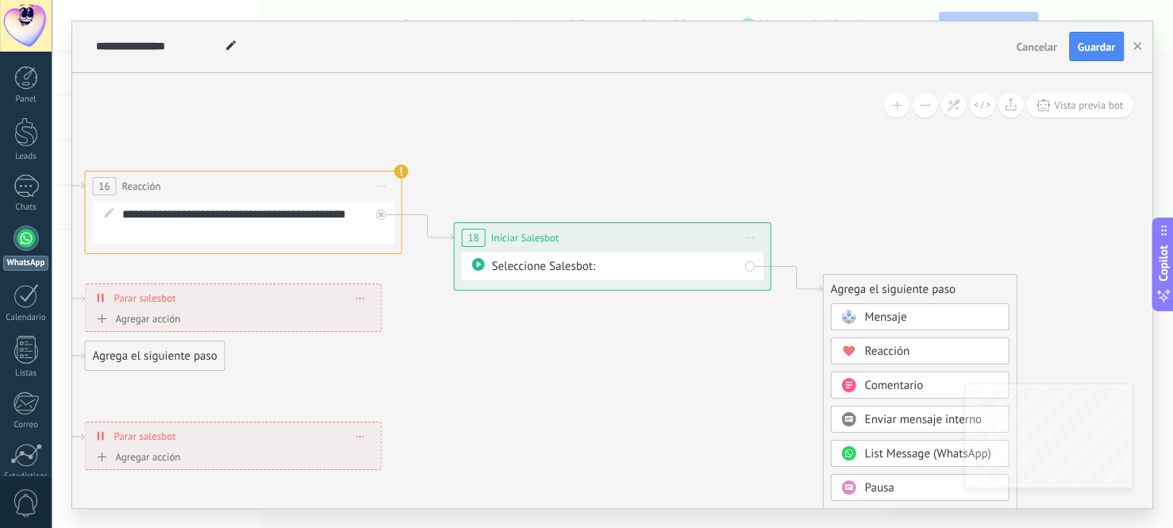
click at [908, 317] on div "Mensaje" at bounding box center [930, 317] width 133 height 16
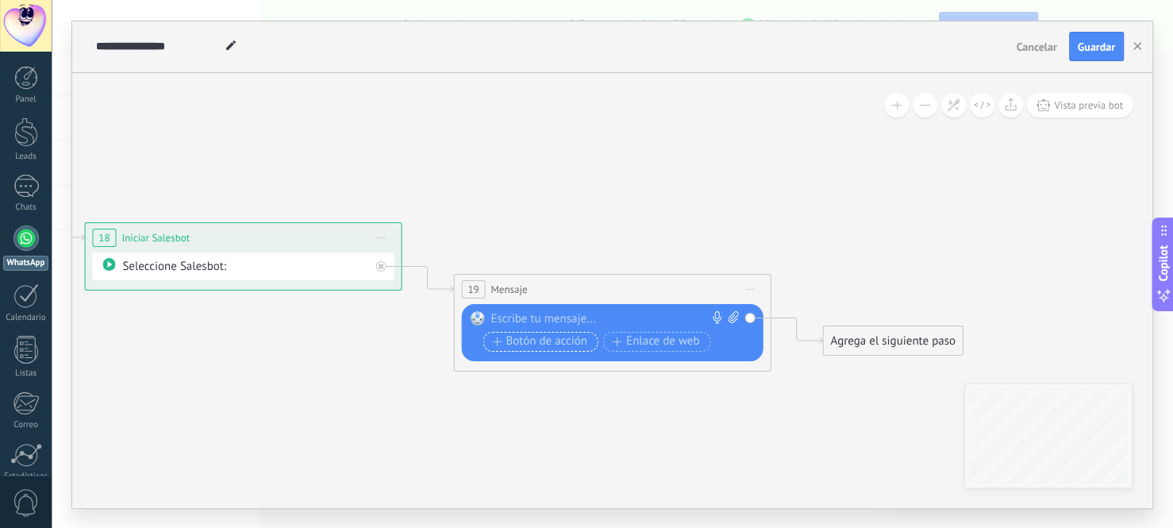
click at [546, 344] on span "Botón de acción" at bounding box center [539, 341] width 95 height 13
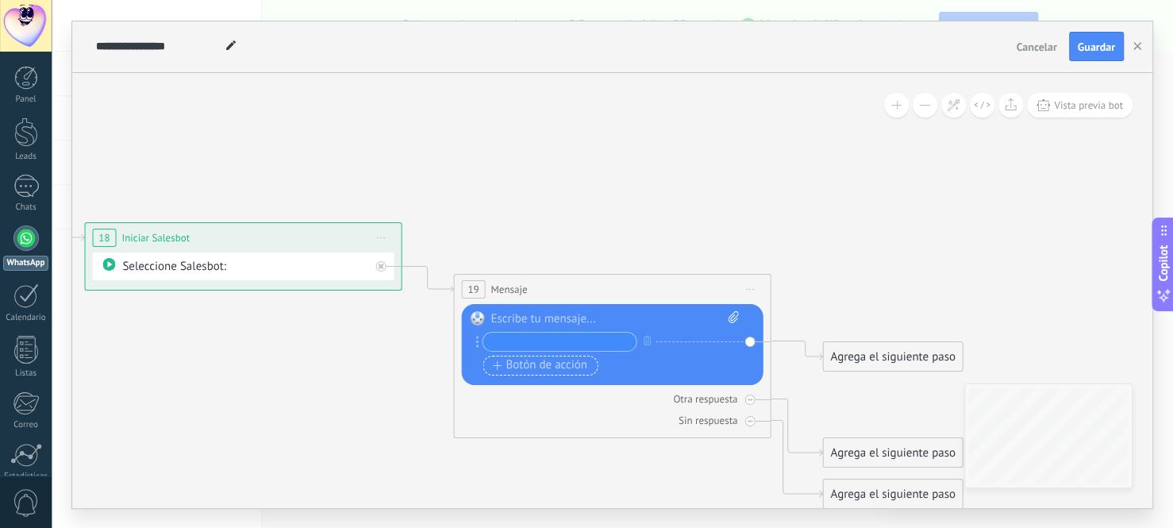
type input "*"
type input "**********"
click at [880, 357] on div "Agrega el siguiente paso" at bounding box center [892, 357] width 139 height 26
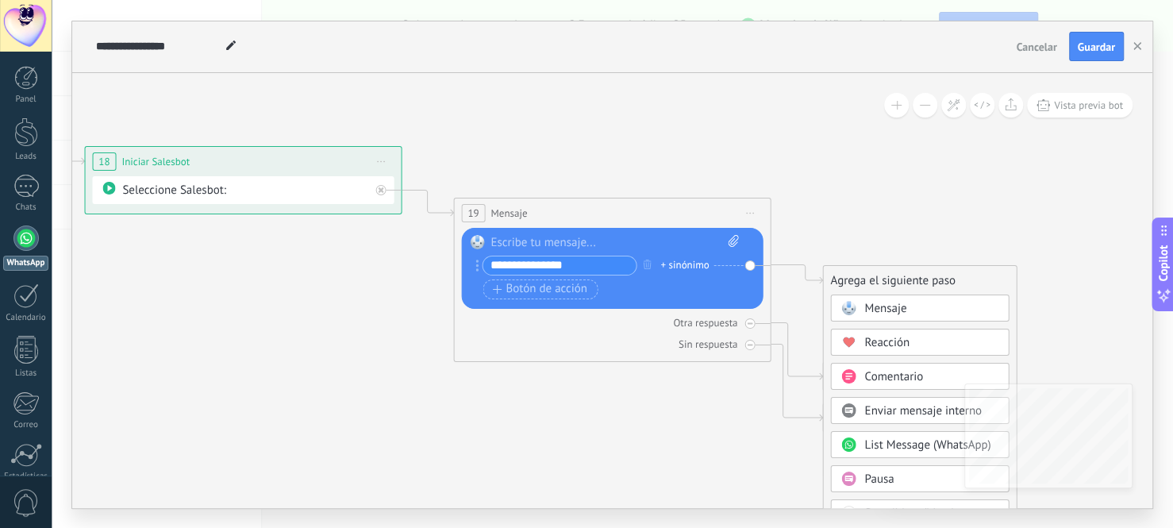
click at [920, 309] on div "Mensaje" at bounding box center [930, 309] width 133 height 16
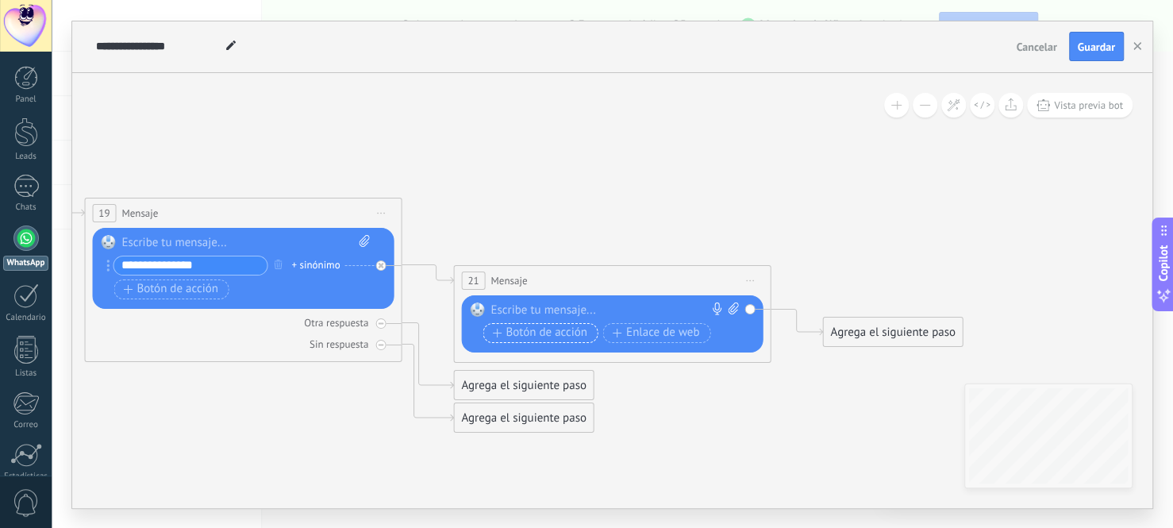
click at [526, 335] on span "Botón de acción" at bounding box center [539, 332] width 95 height 13
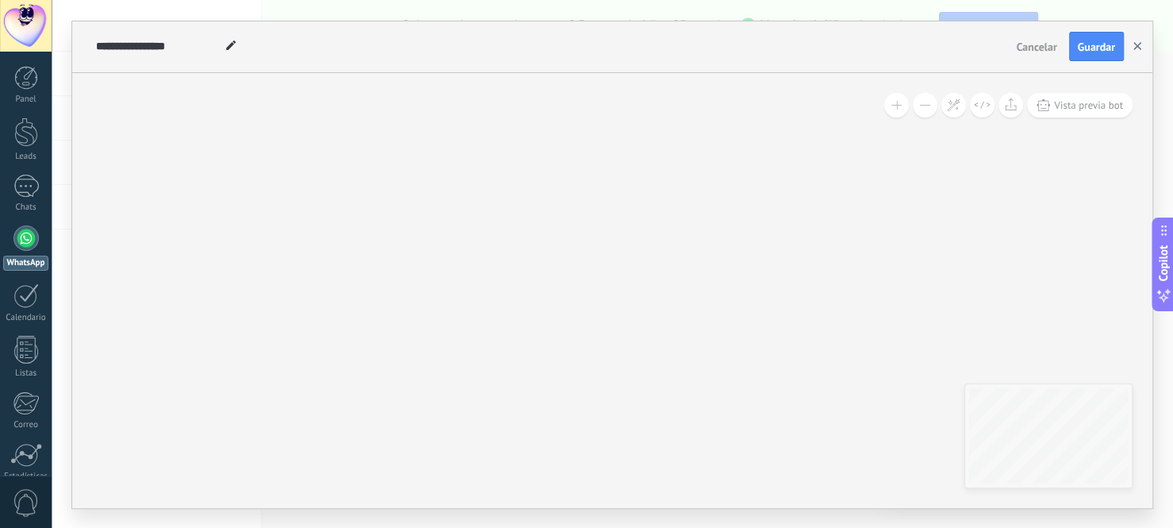
type input "**********"
click at [1139, 44] on icon "button" at bounding box center [1137, 46] width 8 height 8
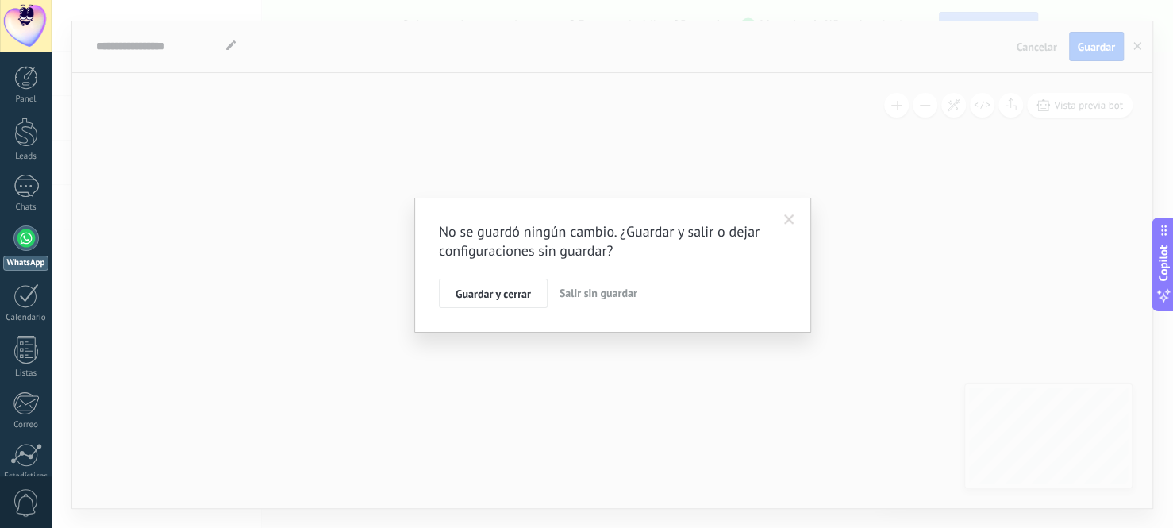
click at [605, 296] on span "Salir sin guardar" at bounding box center [598, 293] width 78 height 14
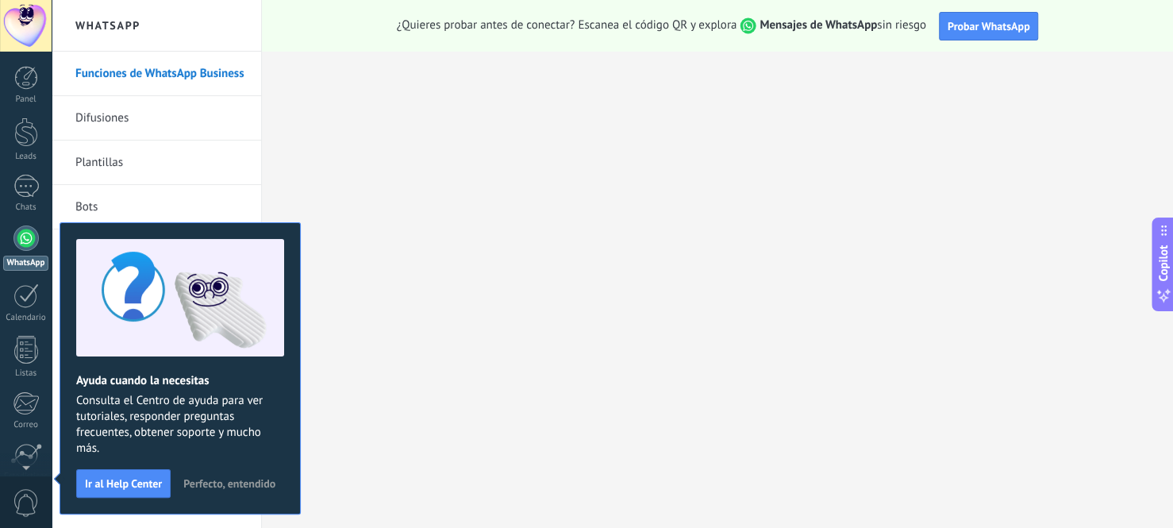
click at [232, 482] on span "Perfecto, entendido" at bounding box center [229, 483] width 92 height 11
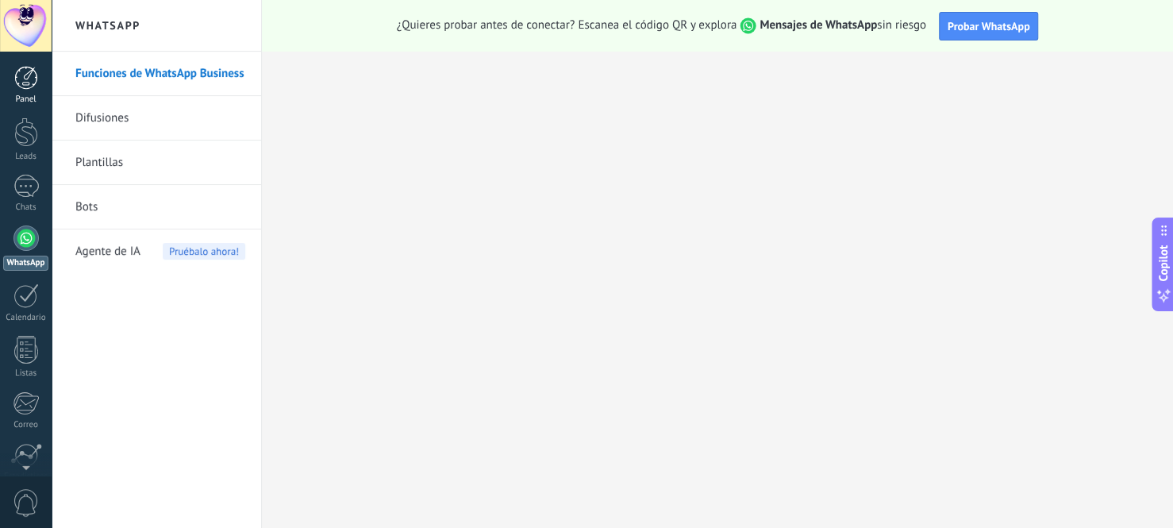
click at [29, 86] on div at bounding box center [26, 78] width 24 height 24
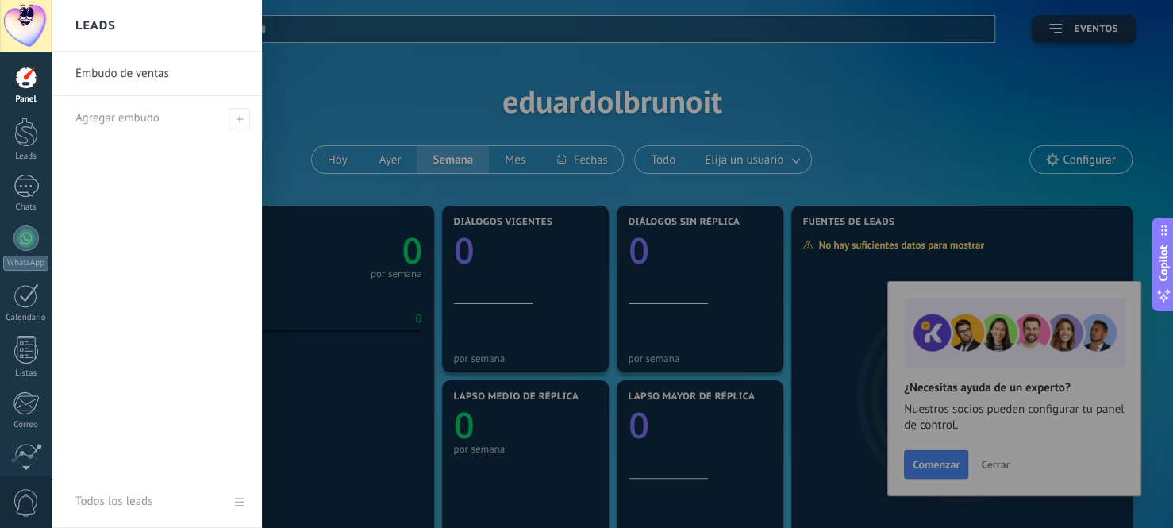
click at [1004, 463] on div at bounding box center [638, 264] width 1173 height 528
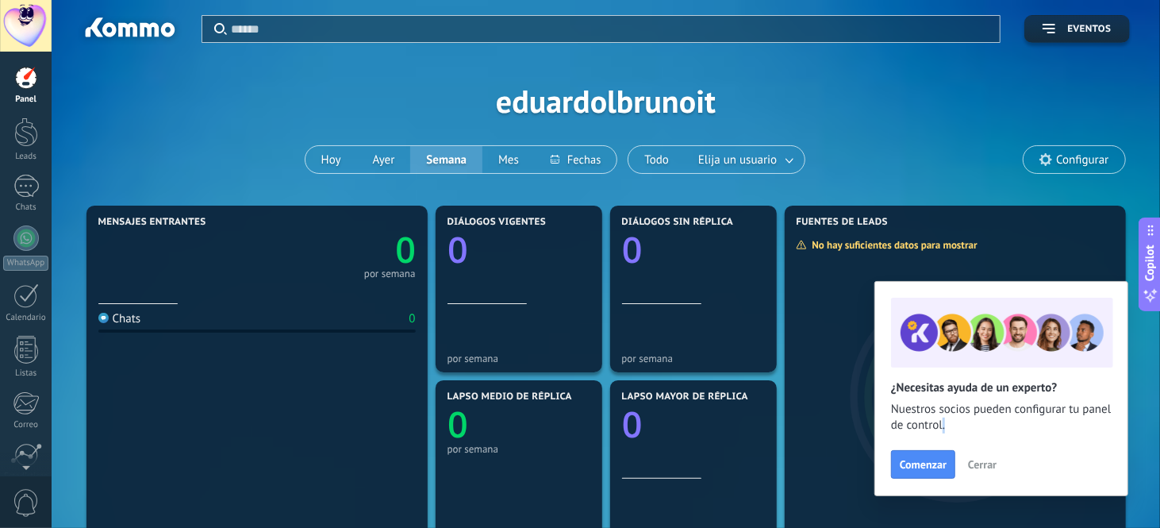
click at [1004, 463] on div "Comenzar Cerrar" at bounding box center [1001, 464] width 221 height 29
click at [931, 465] on span "Comenzar" at bounding box center [923, 464] width 47 height 11
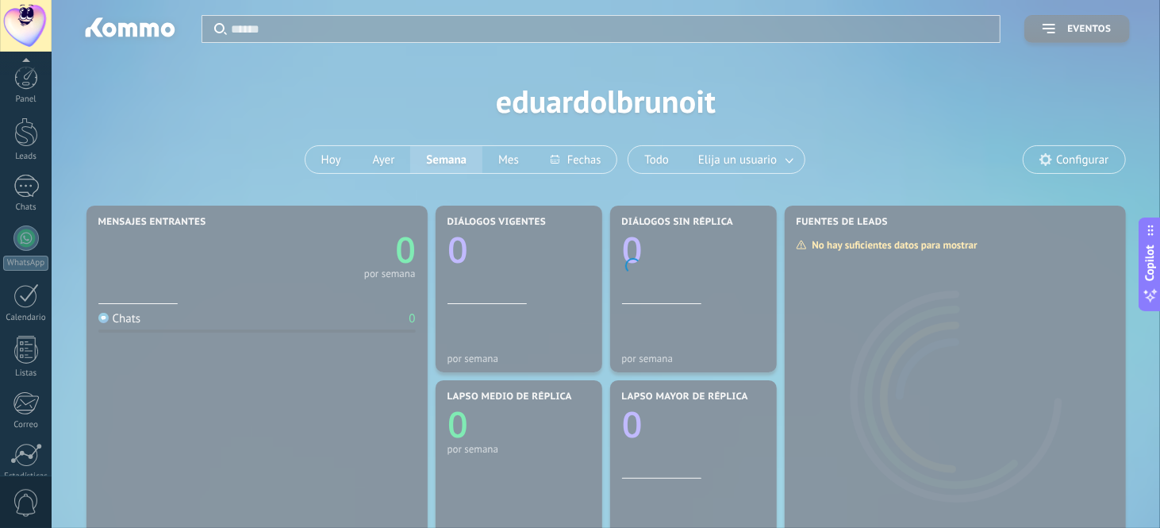
scroll to position [132, 0]
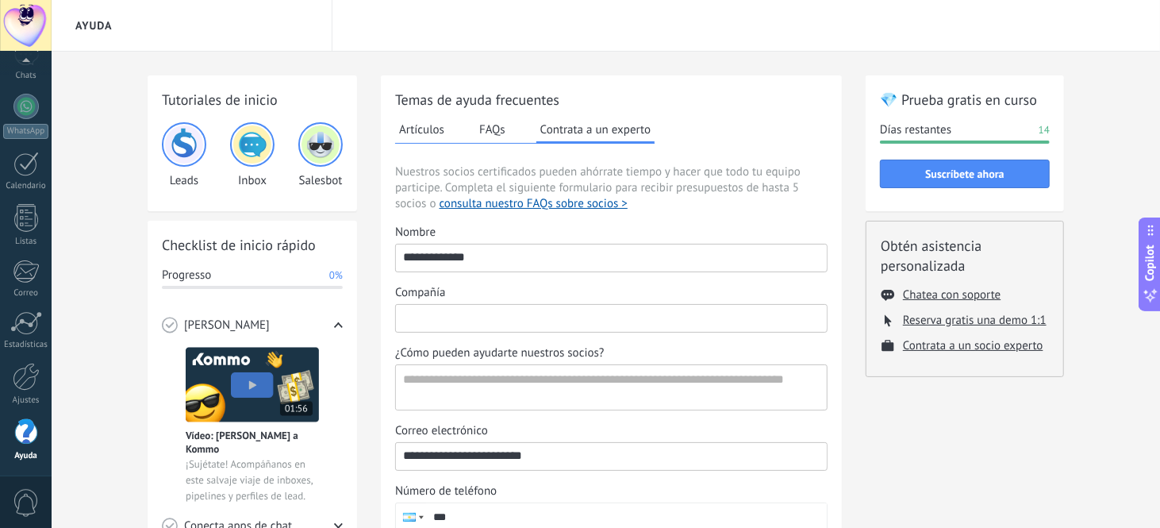
click at [518, 317] on input "Compañía" at bounding box center [611, 317] width 431 height 25
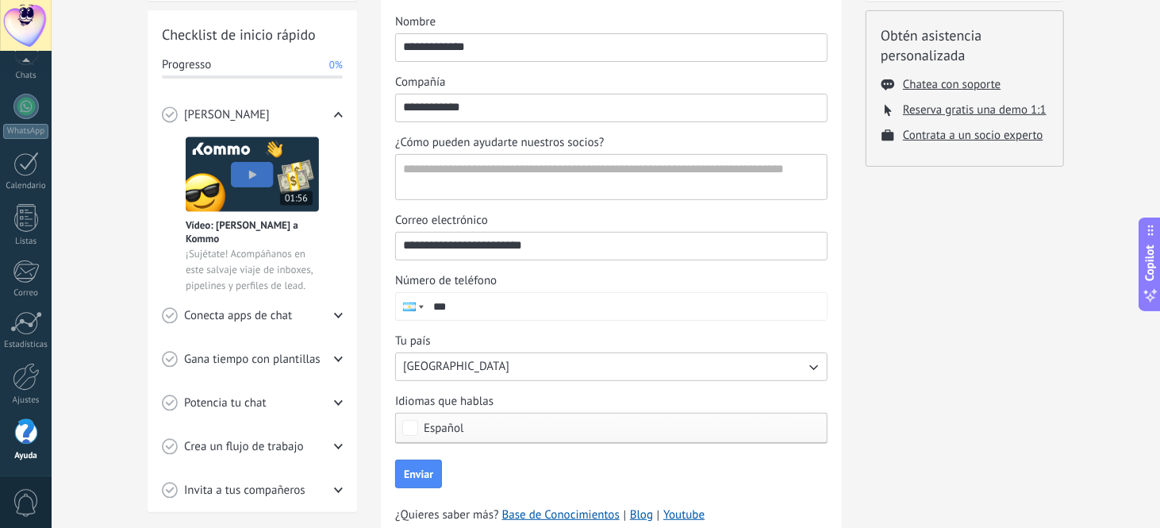
scroll to position [238, 0]
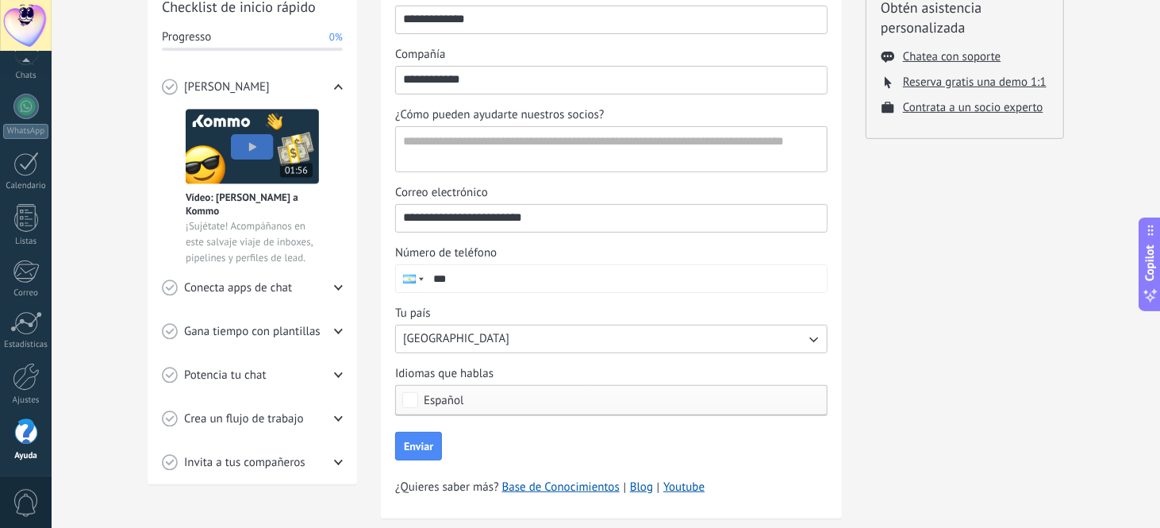
type input "**********"
click at [693, 332] on button "[GEOGRAPHIC_DATA]" at bounding box center [611, 338] width 432 height 29
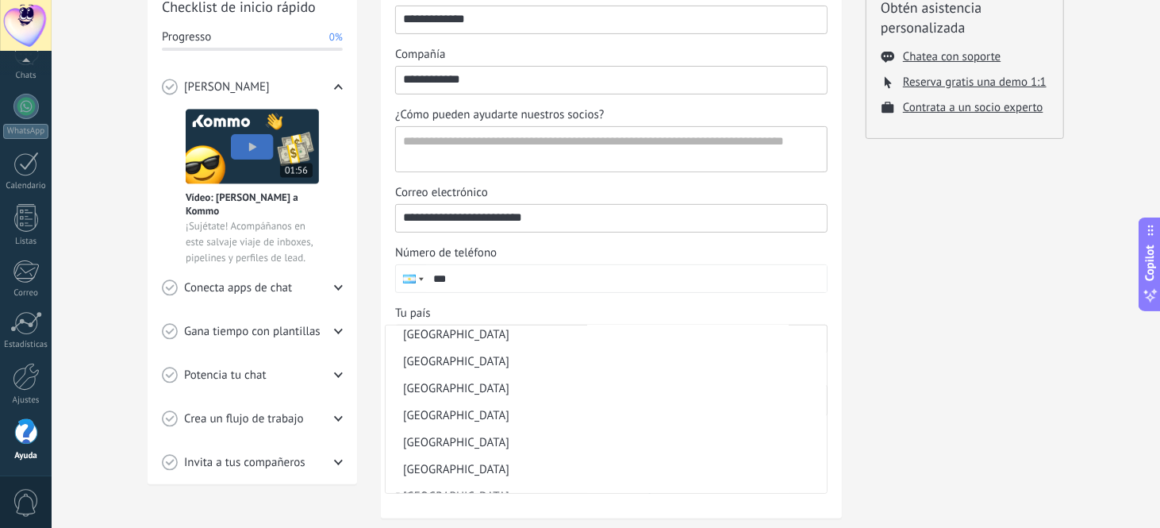
scroll to position [317, 0]
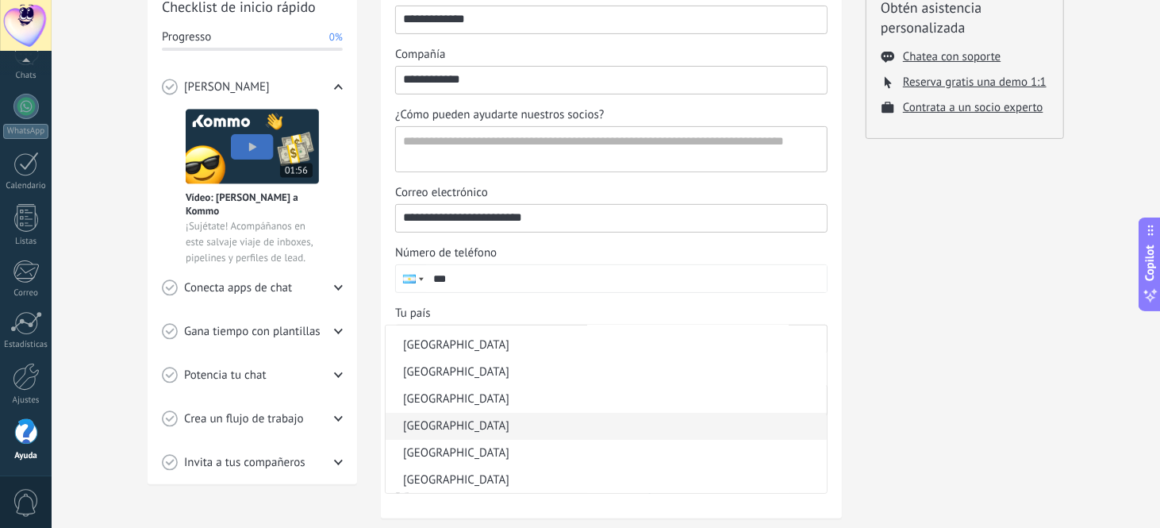
click at [611, 424] on li "[GEOGRAPHIC_DATA]" at bounding box center [606, 426] width 441 height 27
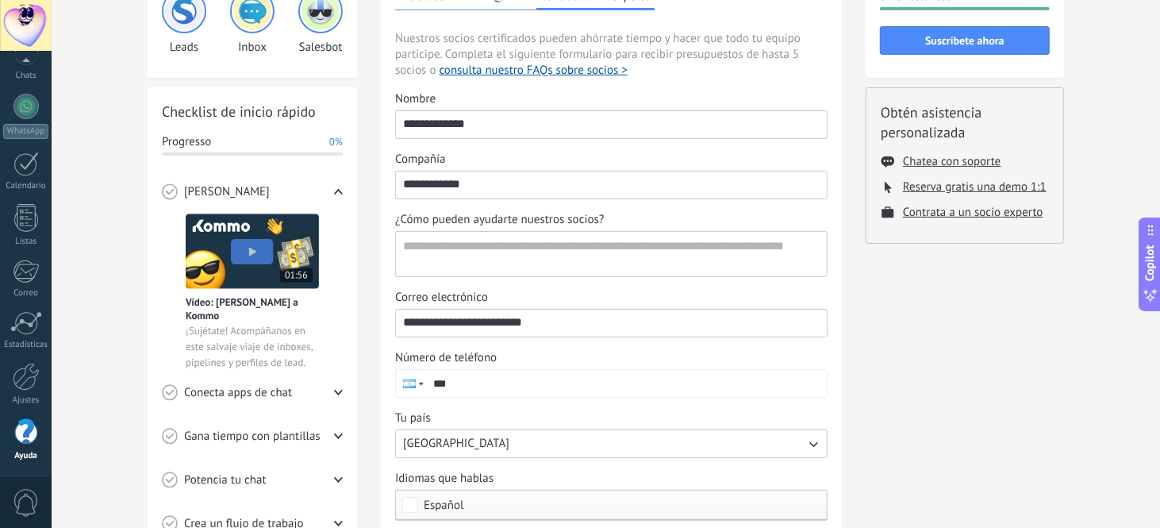
scroll to position [116, 0]
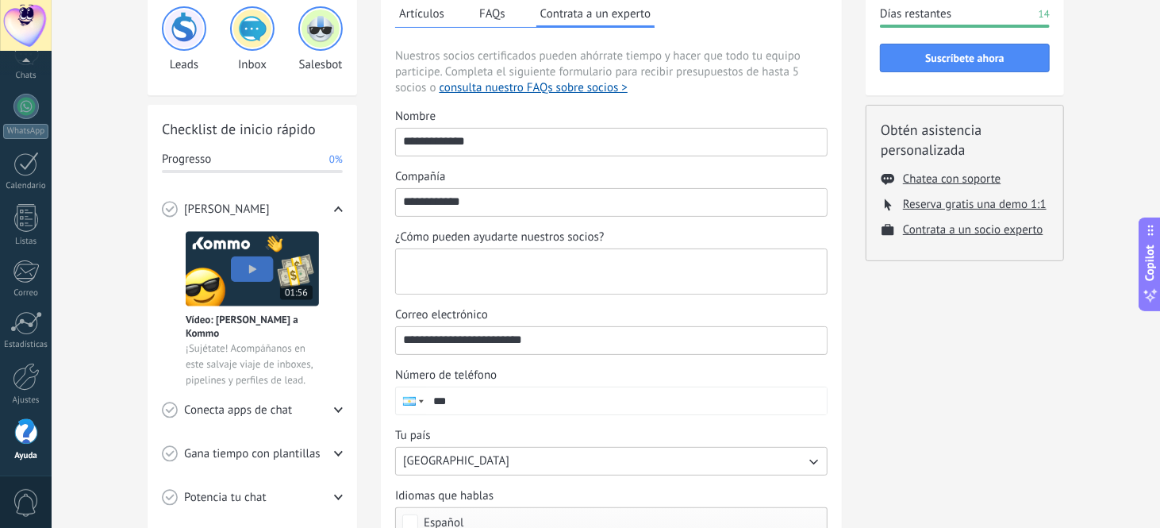
click at [756, 270] on textarea "¿Cómo pueden ayudarte nuestros socios?" at bounding box center [610, 271] width 428 height 44
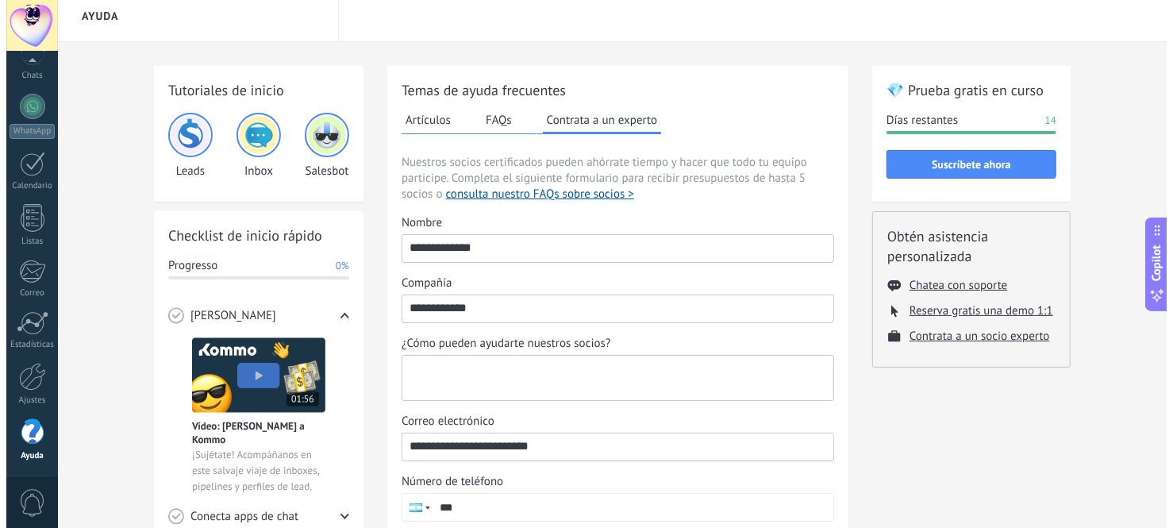
scroll to position [0, 0]
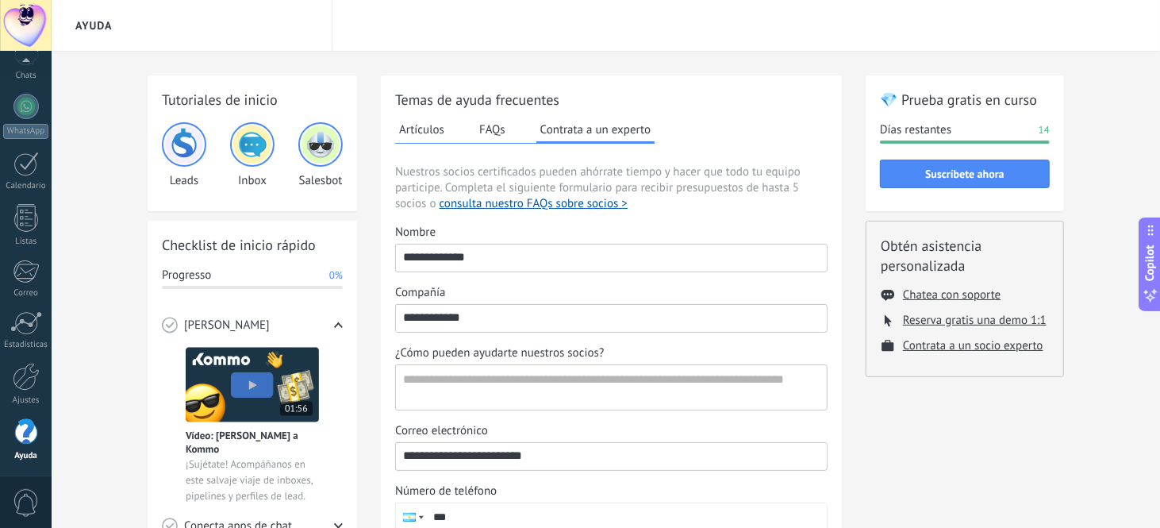
click at [174, 142] on img at bounding box center [184, 144] width 38 height 38
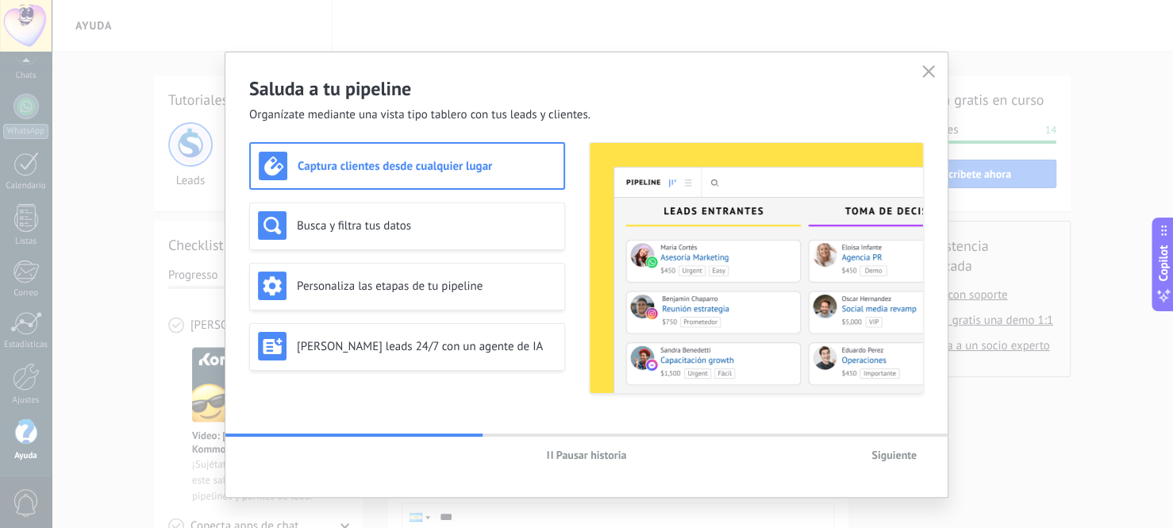
click at [437, 168] on h3 "Captura clientes desde cualquier lugar" at bounding box center [427, 166] width 258 height 15
click at [428, 225] on h3 "Busca y filtra tus datos" at bounding box center [426, 225] width 259 height 15
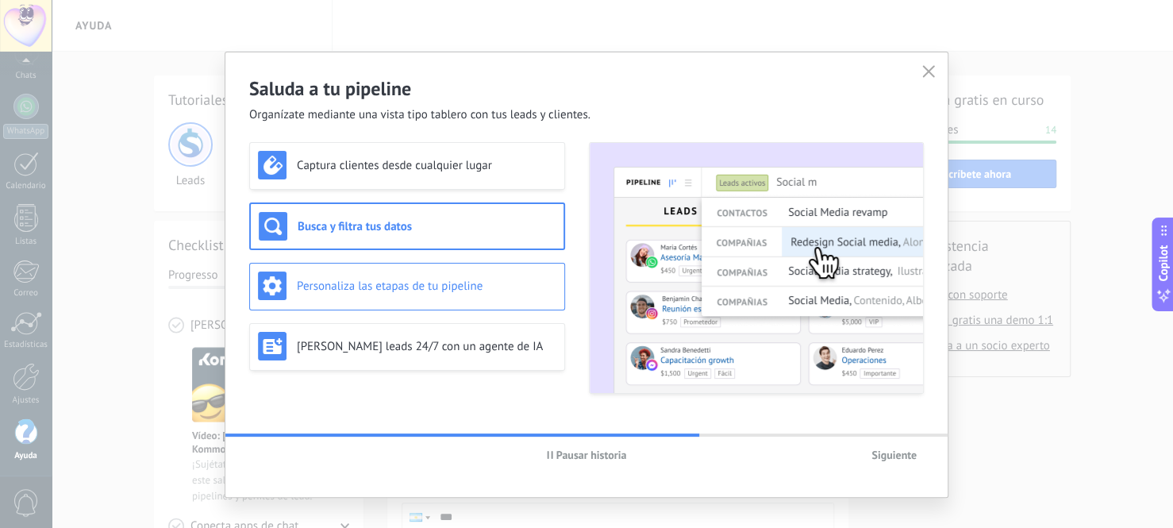
click at [414, 287] on h3 "Personaliza las etapas de tu pipeline" at bounding box center [426, 285] width 259 height 15
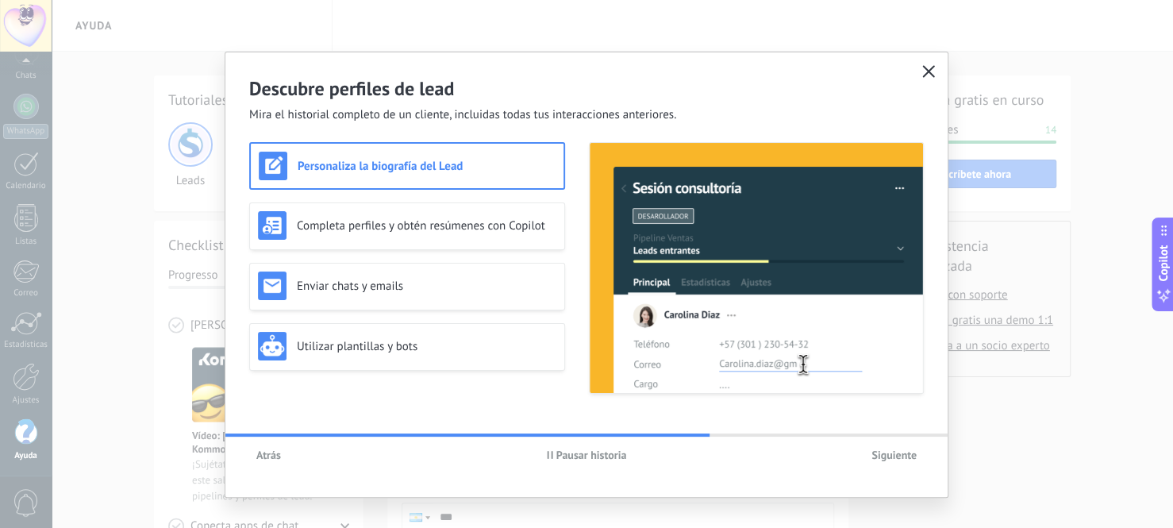
click at [928, 73] on icon "button" at bounding box center [928, 71] width 13 height 13
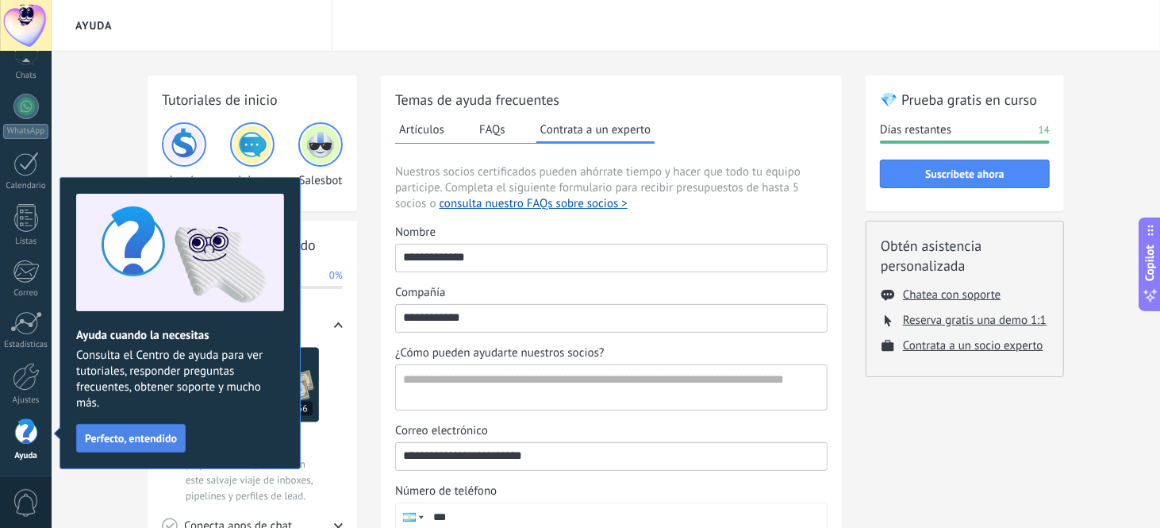
click at [116, 437] on span "Perfecto, entendido" at bounding box center [131, 437] width 92 height 11
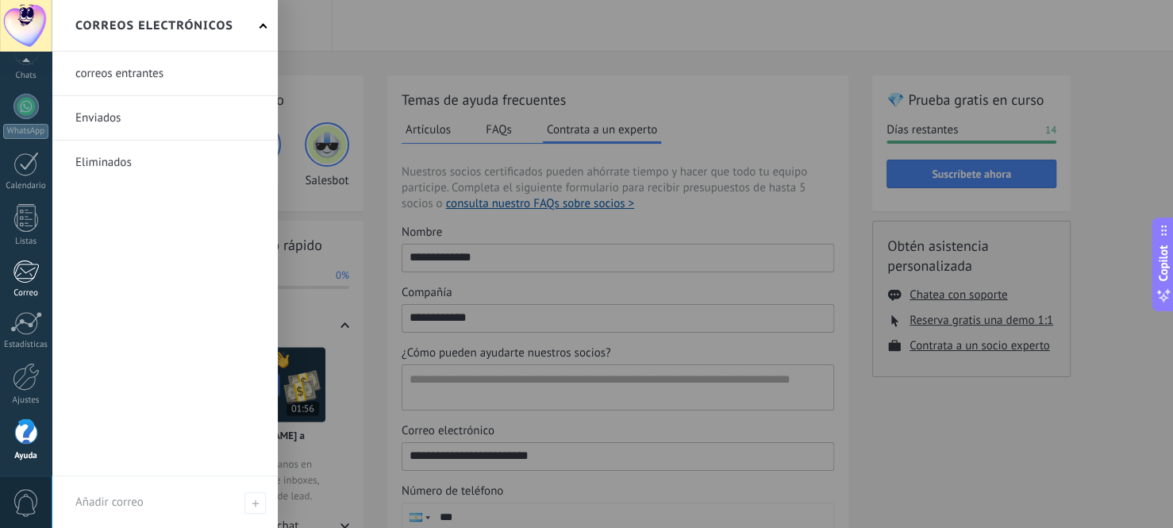
click at [17, 275] on div at bounding box center [26, 271] width 26 height 24
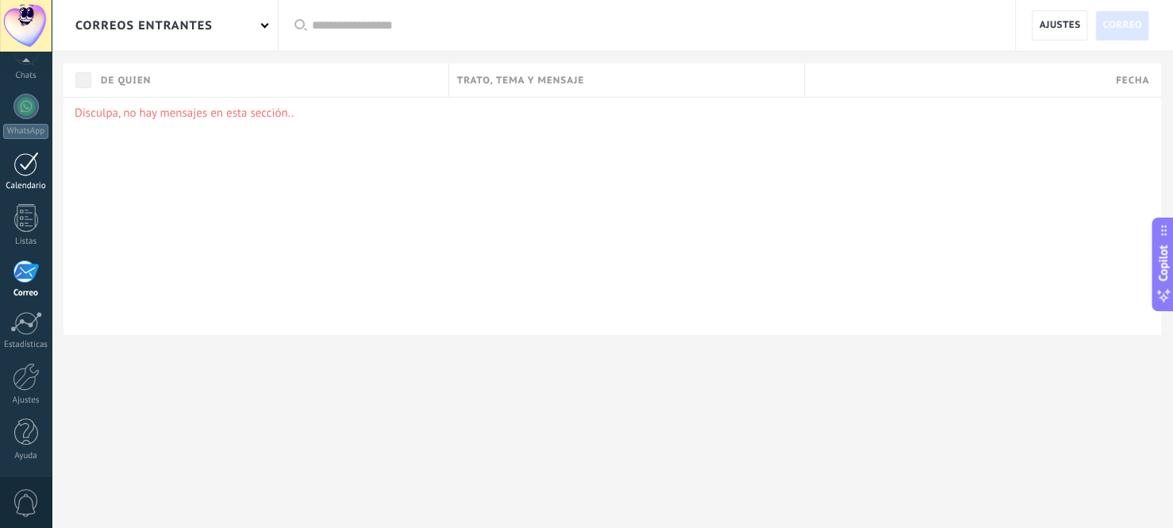
click at [28, 179] on link "Calendario" at bounding box center [26, 172] width 52 height 40
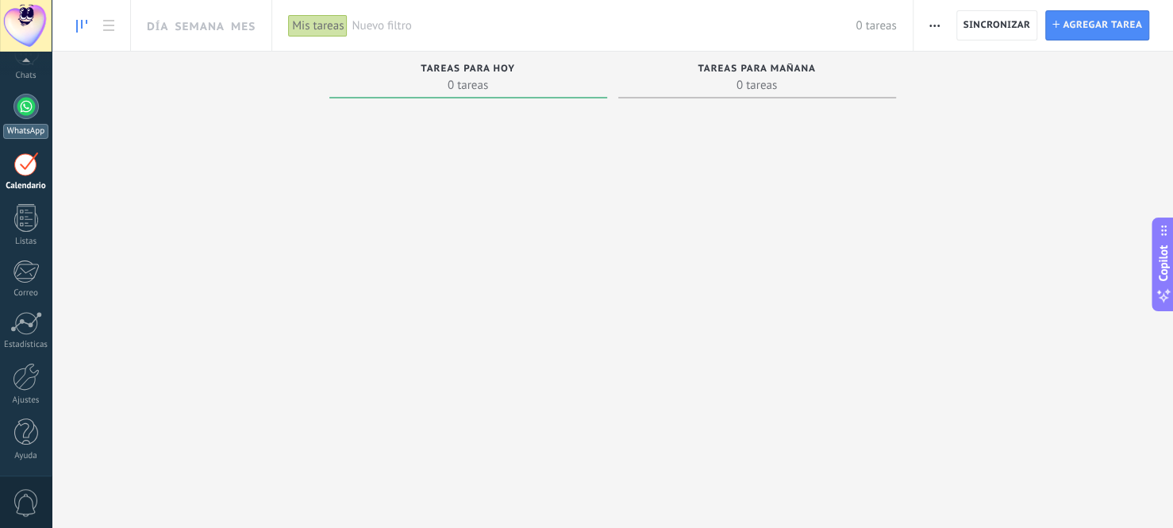
click at [24, 116] on div at bounding box center [25, 106] width 25 height 25
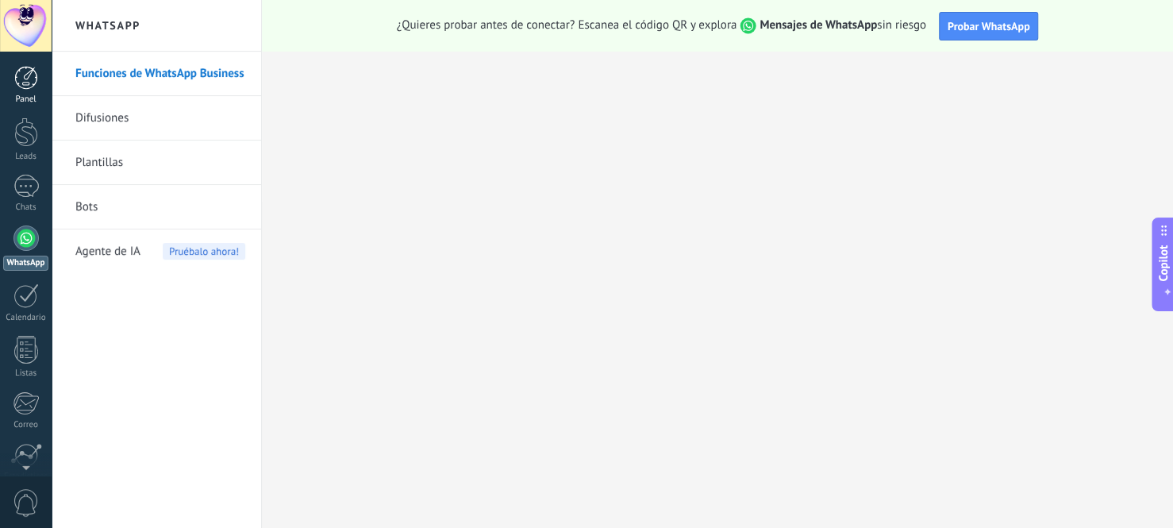
click at [26, 88] on div at bounding box center [26, 78] width 24 height 24
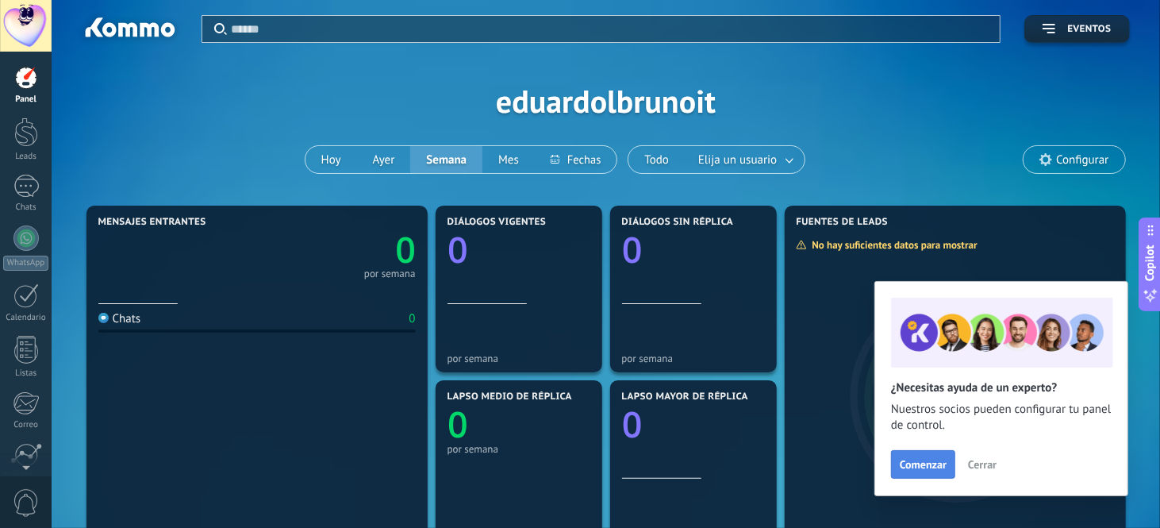
click at [921, 467] on span "Comenzar" at bounding box center [923, 464] width 47 height 11
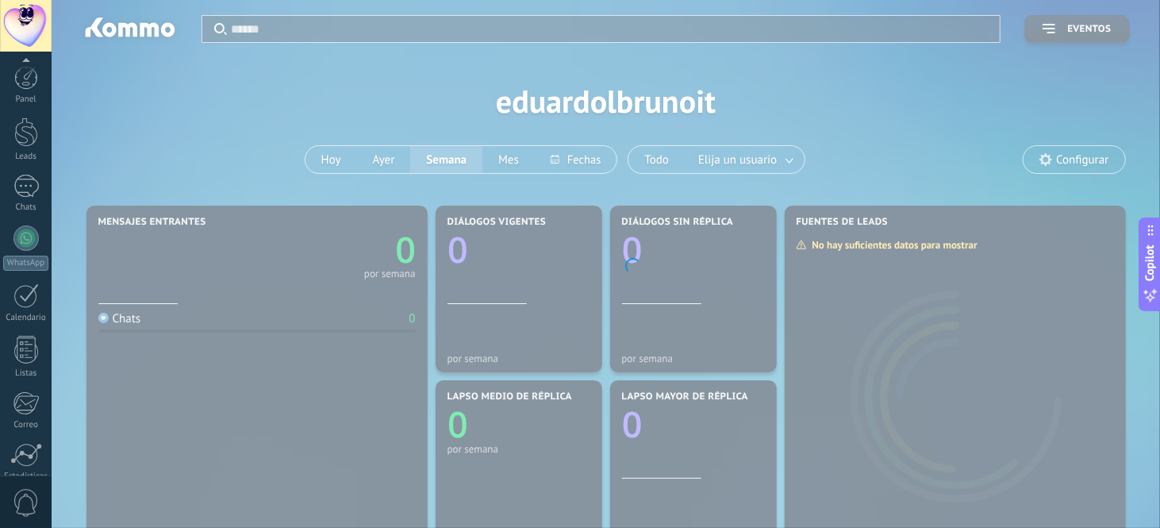
scroll to position [132, 0]
